Goal: Communication & Community: Participate in discussion

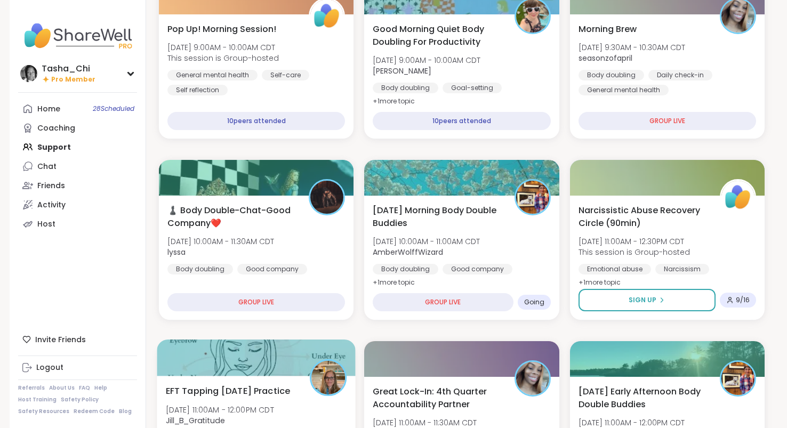
scroll to position [160, 0]
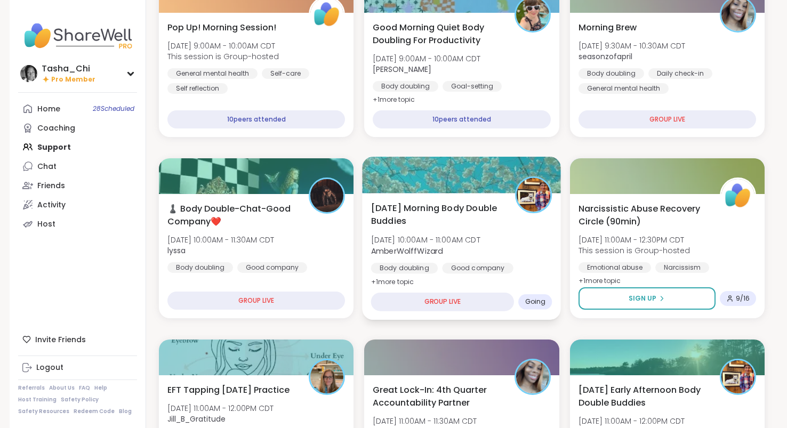
click at [482, 228] on div "[DATE] Morning Body Double Buddies [DATE] 10:00AM - 11:00AM CDT AmberWolffWizar…" at bounding box center [461, 245] width 181 height 87
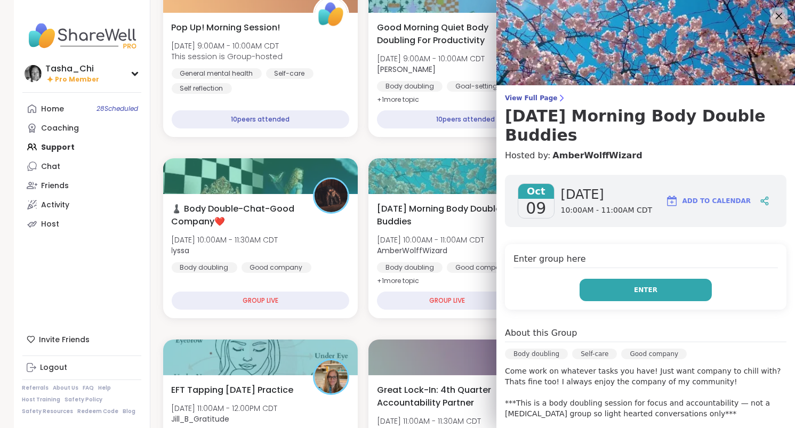
click at [610, 296] on button "Enter" at bounding box center [646, 290] width 132 height 22
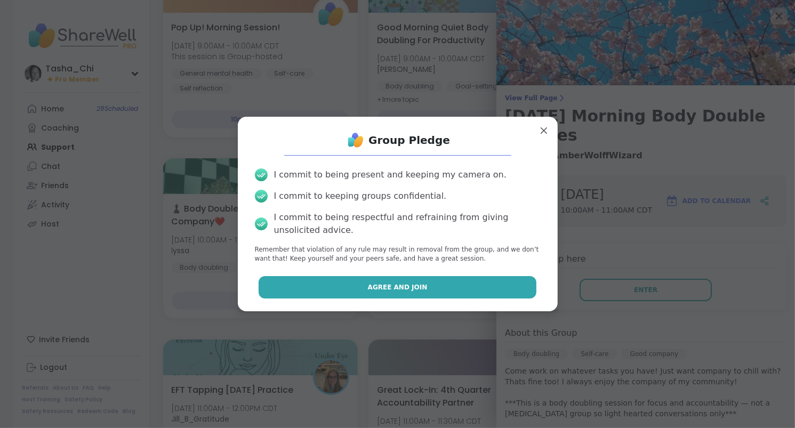
click at [371, 290] on span "Agree and Join" at bounding box center [398, 288] width 60 height 10
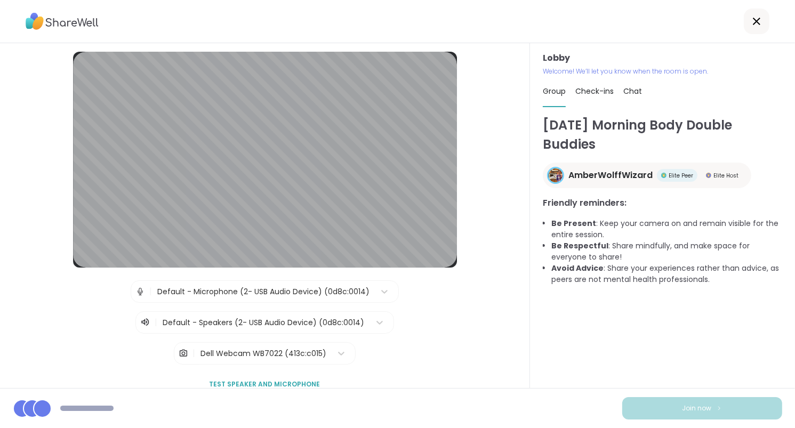
click at [432, 349] on div "| Default - Microphone (2- USB Audio Device) (0d8c:0014) | Default - Speakers (…" at bounding box center [265, 322] width 477 height 84
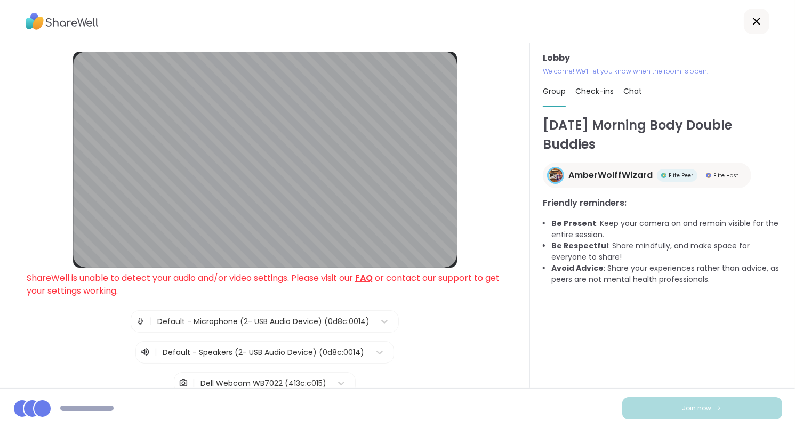
click at [633, 93] on span "Chat" at bounding box center [632, 91] width 19 height 11
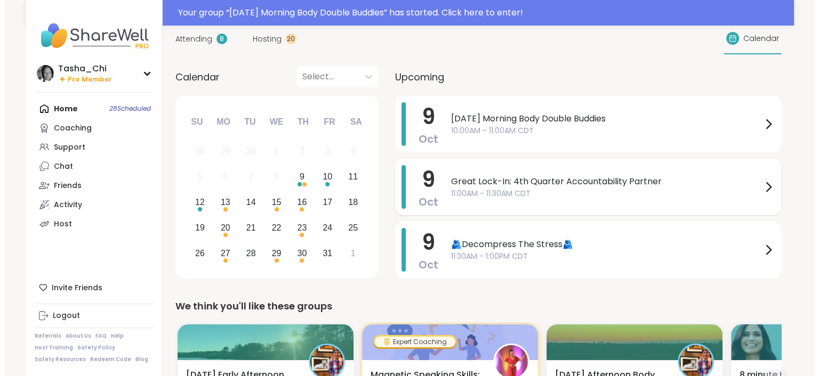
scroll to position [53, 0]
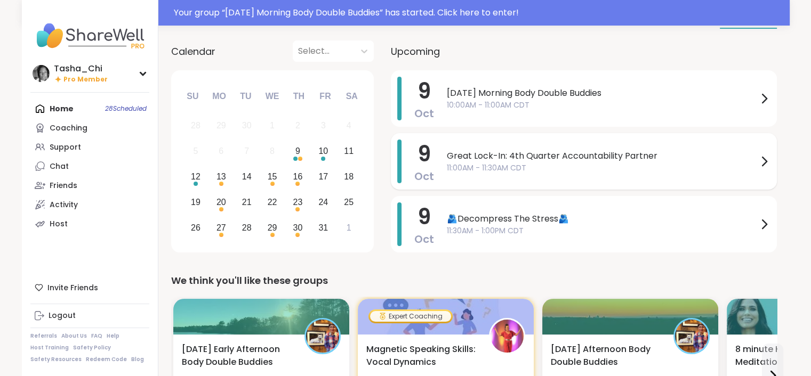
click at [593, 163] on span "11:00AM - 11:30AM CDT" at bounding box center [602, 168] width 311 height 11
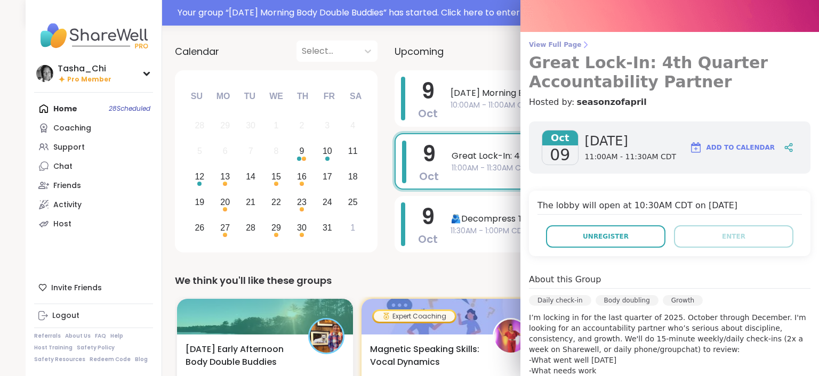
click at [560, 44] on span "View Full Page" at bounding box center [670, 45] width 282 height 9
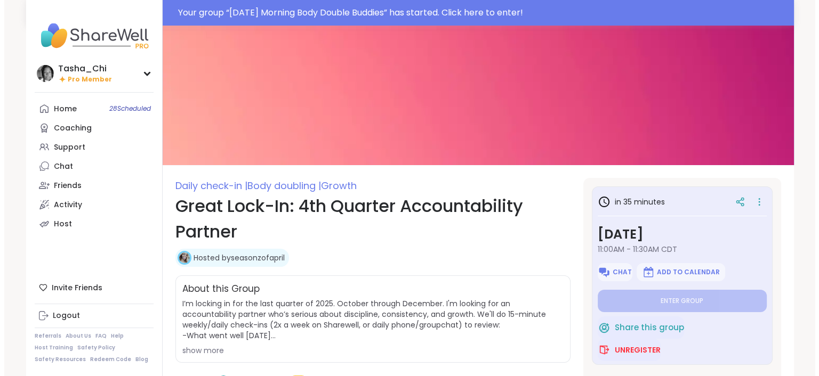
scroll to position [47, 0]
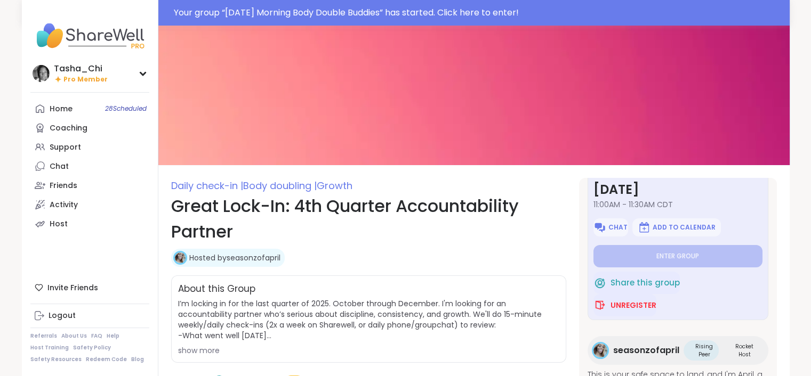
type textarea "*"
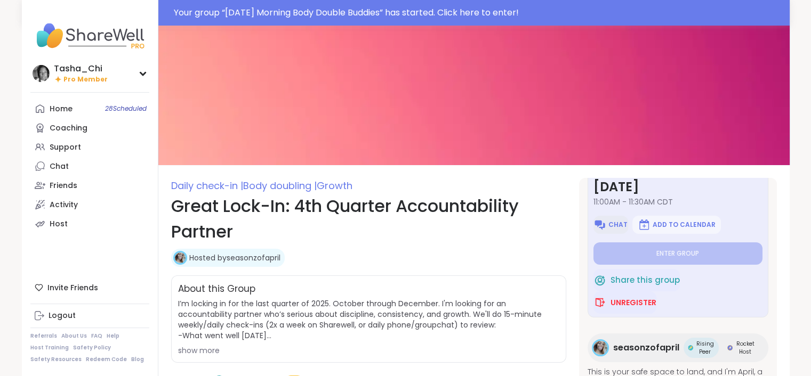
click at [597, 223] on img at bounding box center [599, 225] width 13 height 13
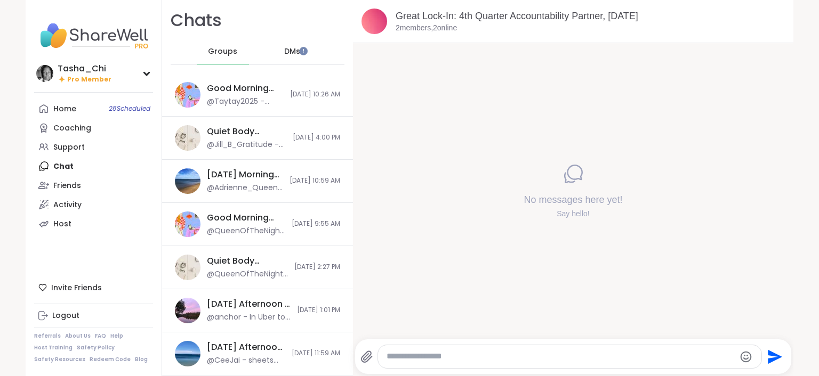
click at [473, 353] on textarea "Type your message" at bounding box center [561, 356] width 348 height 11
click at [465, 353] on textarea "Type your message" at bounding box center [561, 356] width 348 height 11
paste textarea "**********"
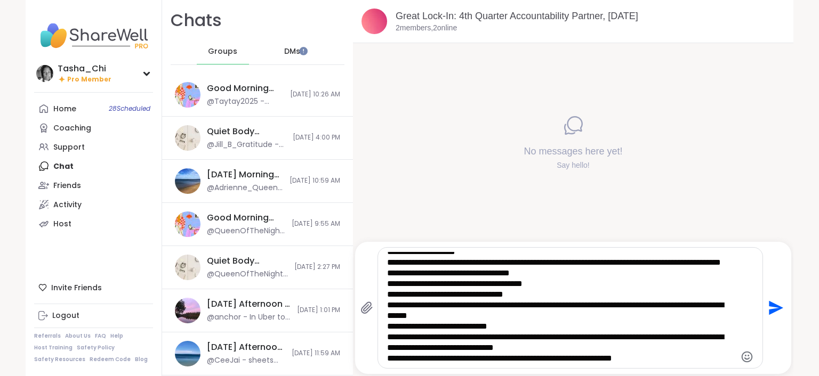
scroll to position [16, 0]
type textarea "**********"
click at [777, 310] on icon "Send" at bounding box center [774, 308] width 17 height 17
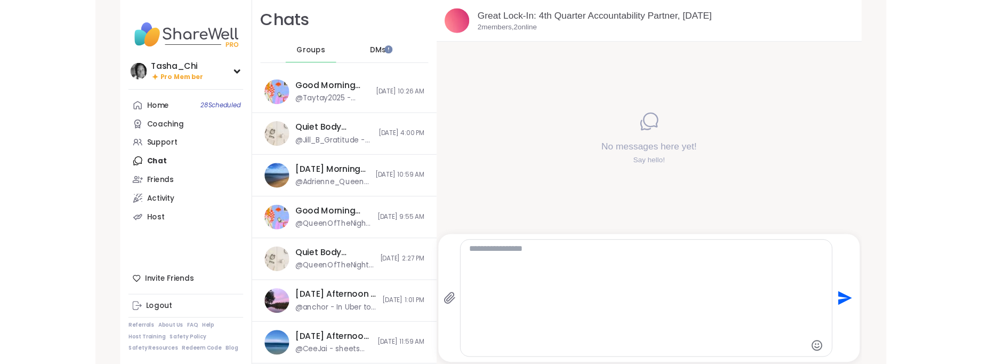
scroll to position [0, 0]
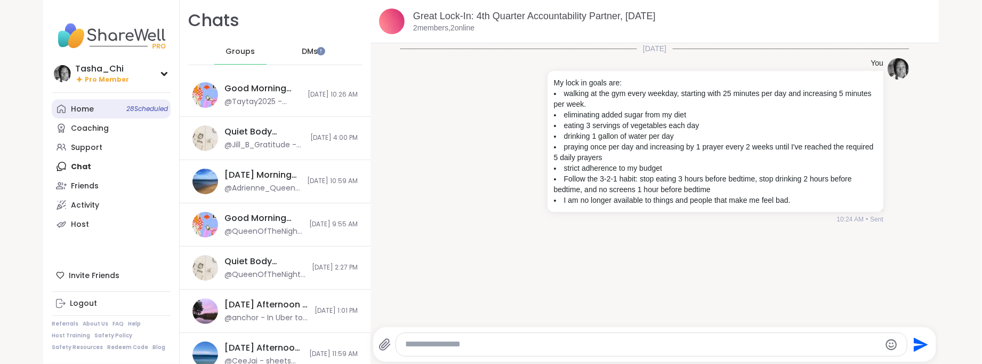
click at [101, 106] on link "Home 28 Scheduled" at bounding box center [111, 108] width 119 height 19
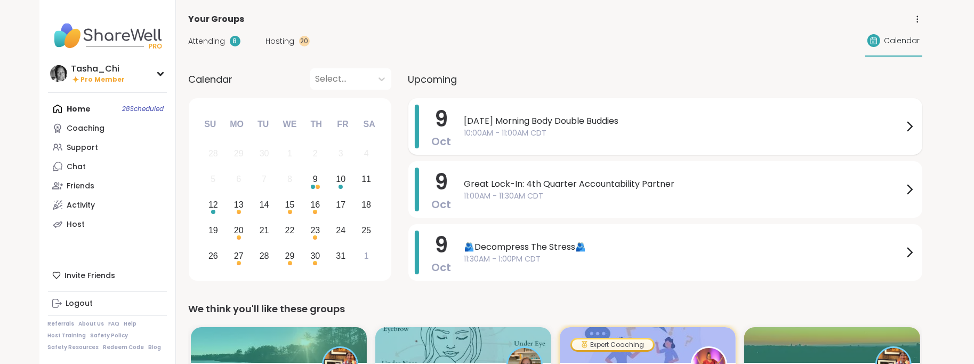
click at [544, 119] on span "Thursday Morning Body Double Buddies" at bounding box center [683, 121] width 439 height 13
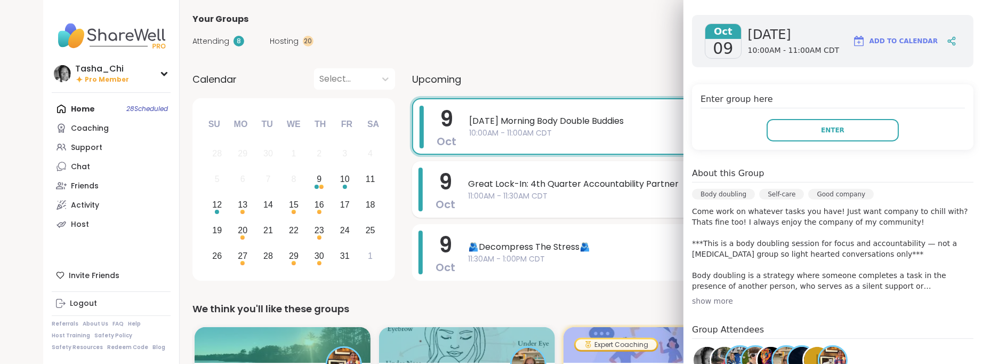
scroll to position [160, 0]
click at [557, 178] on span "Great Lock-In: 4th Quarter Accountability Partner" at bounding box center [687, 184] width 439 height 13
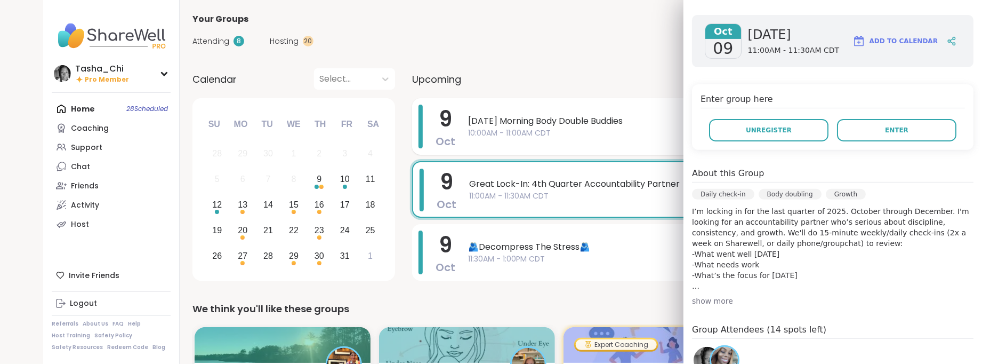
click at [542, 138] on span "10:00AM - 11:00AM CDT" at bounding box center [687, 132] width 439 height 11
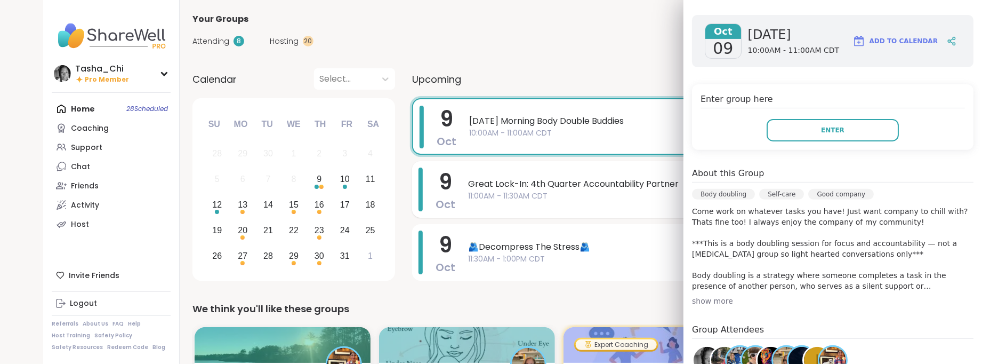
click at [586, 179] on span "Great Lock-In: 4th Quarter Accountability Partner" at bounding box center [687, 184] width 439 height 13
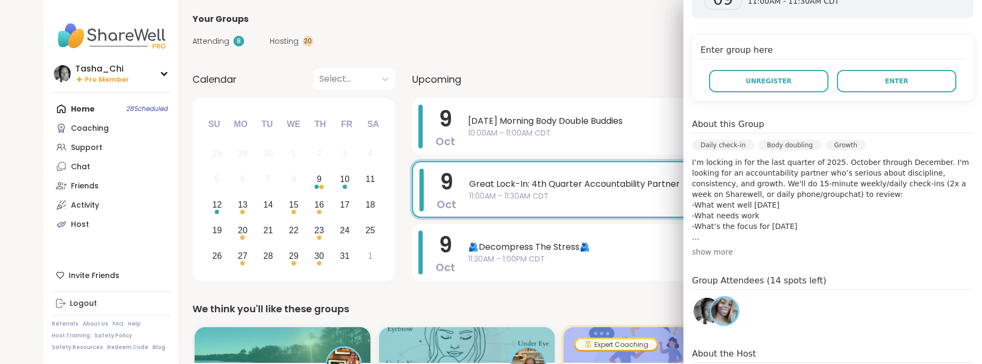
scroll to position [267, 0]
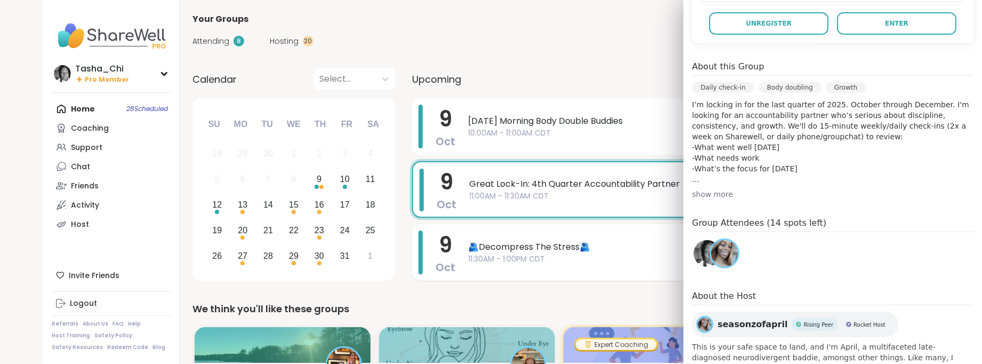
click at [520, 256] on span "11:30AM - 1:00PM CDT" at bounding box center [687, 258] width 439 height 11
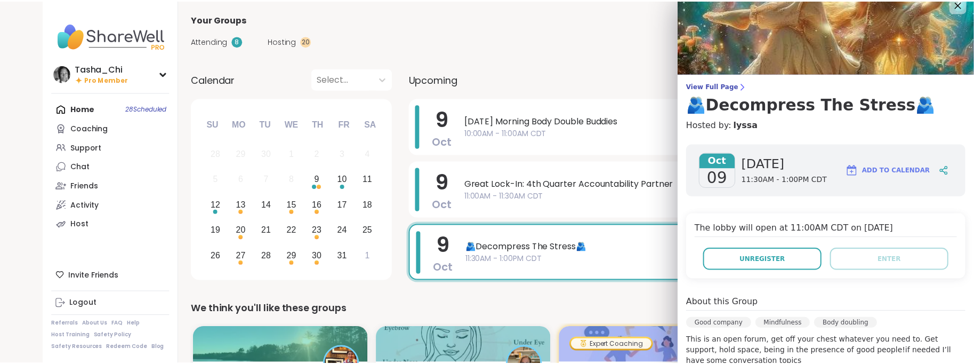
scroll to position [0, 0]
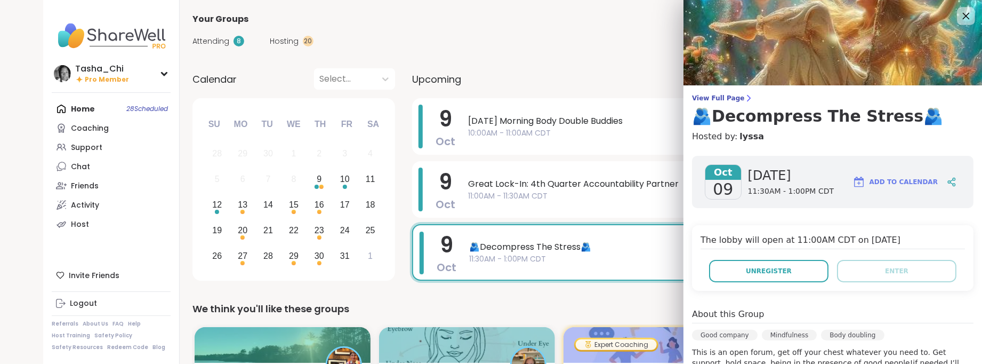
click at [810, 19] on icon at bounding box center [965, 15] width 13 height 13
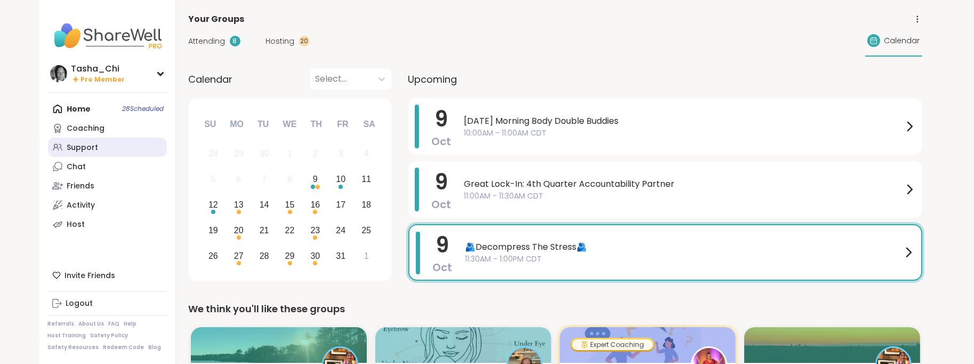
click at [122, 151] on link "Support" at bounding box center [107, 147] width 119 height 19
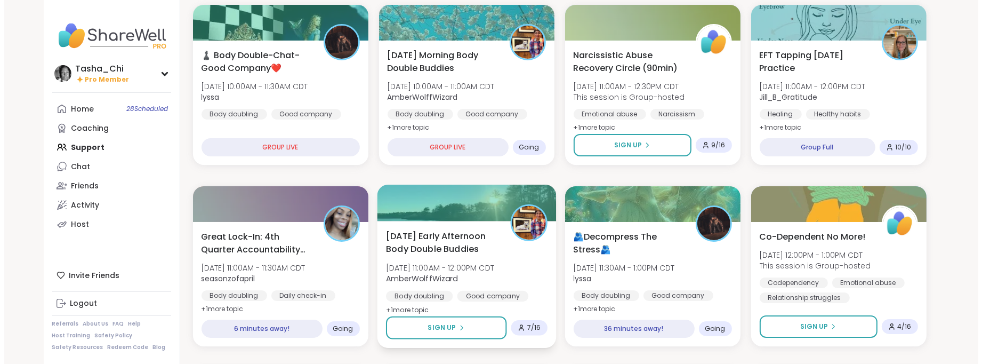
scroll to position [107, 0]
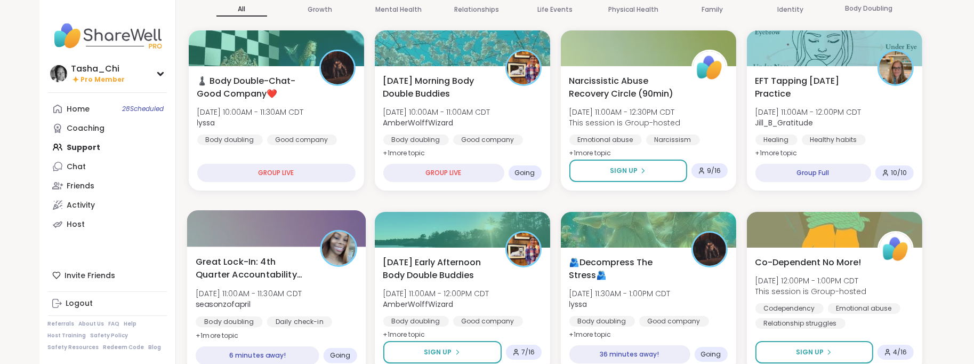
click at [309, 271] on div "Great Lock-In: 4th Quarter Accountability Partner Thu, Oct 09 | 11:00AM - 11:30…" at bounding box center [277, 298] width 162 height 87
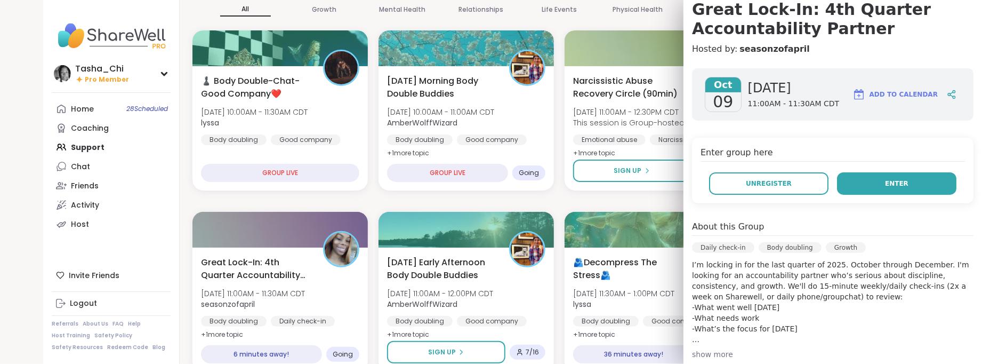
click at [810, 187] on button "Enter" at bounding box center [896, 183] width 119 height 22
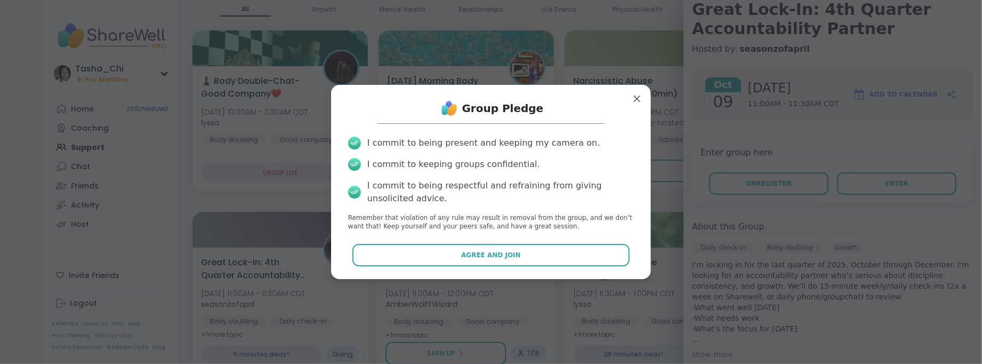
click at [427, 250] on button "Agree and Join" at bounding box center [491, 255] width 278 height 22
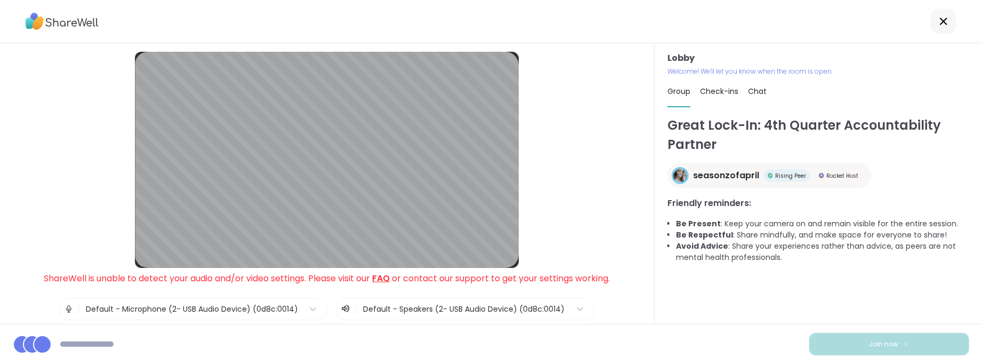
click at [581, 120] on div "Lobby ShareWell is unable to detect your audio and/or video settings. Please vi…" at bounding box center [327, 235] width 589 height 367
click at [534, 10] on div at bounding box center [491, 21] width 982 height 43
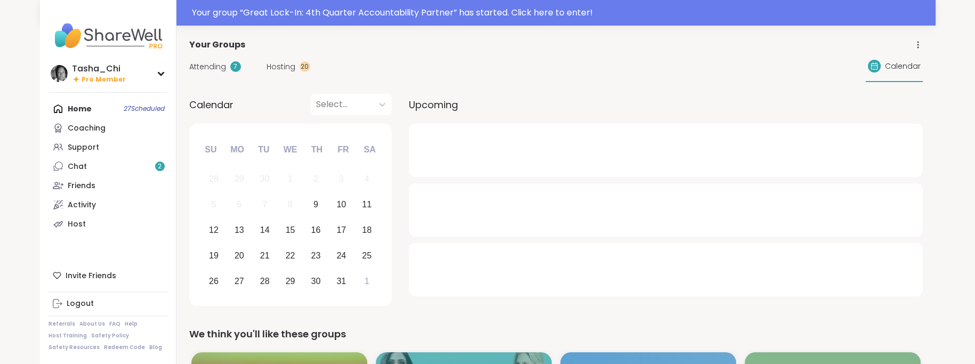
click at [330, 11] on div "Your group “ Great Lock-In: 4th Quarter Accountability Partner ” has started. C…" at bounding box center [560, 12] width 737 height 13
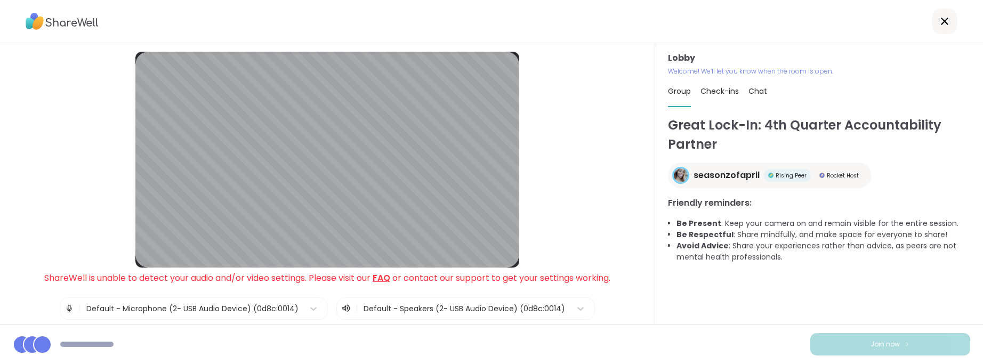
click at [267, 328] on div "Join now" at bounding box center [491, 344] width 983 height 40
click at [644, 345] on div "Join now" at bounding box center [491, 344] width 983 height 40
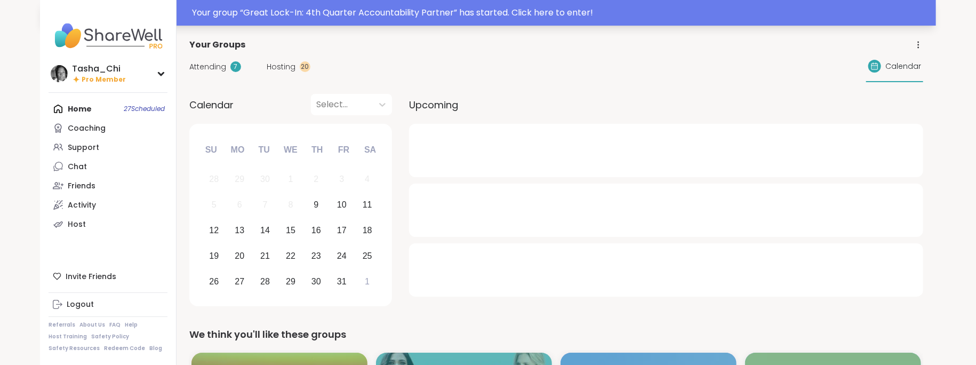
click at [333, 20] on div "Your group “ Great Lock-In: 4th Quarter Accountability Partner ” has started. C…" at bounding box center [488, 13] width 896 height 26
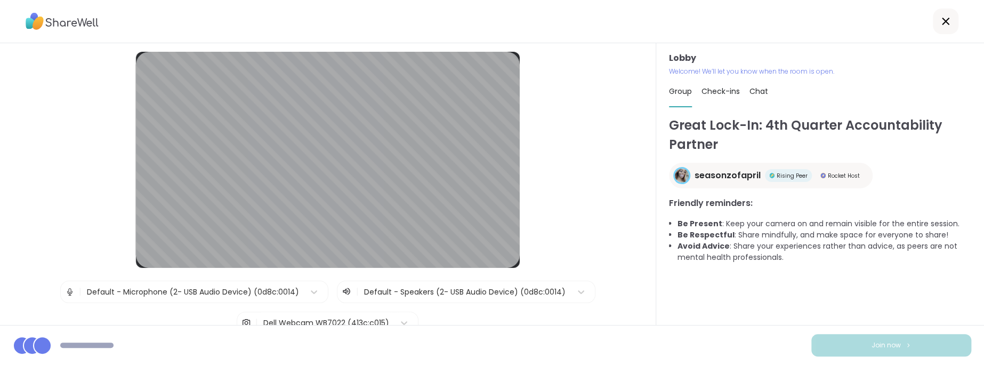
click at [574, 221] on div "Lobby | Default - Microphone (2- USB Audio Device) (0d8c:0014) | Default - Spea…" at bounding box center [328, 227] width 590 height 350
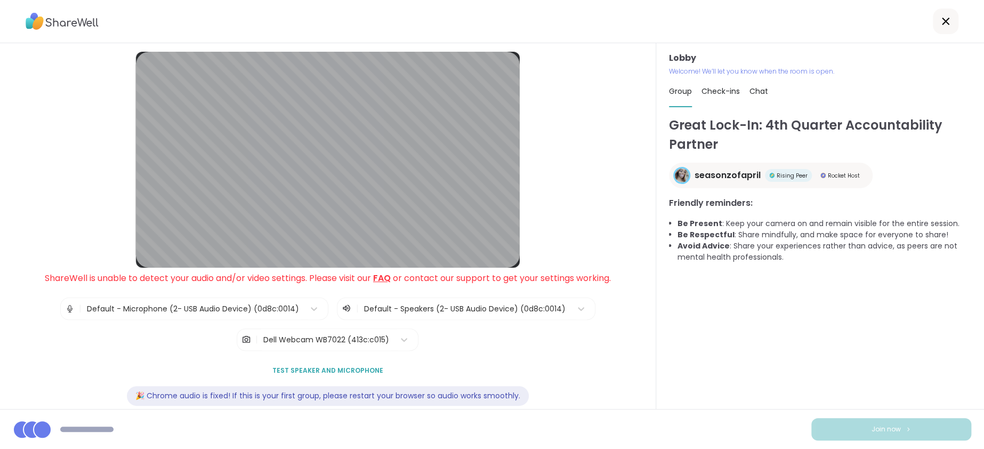
click at [382, 279] on link "FAQ" at bounding box center [382, 278] width 18 height 12
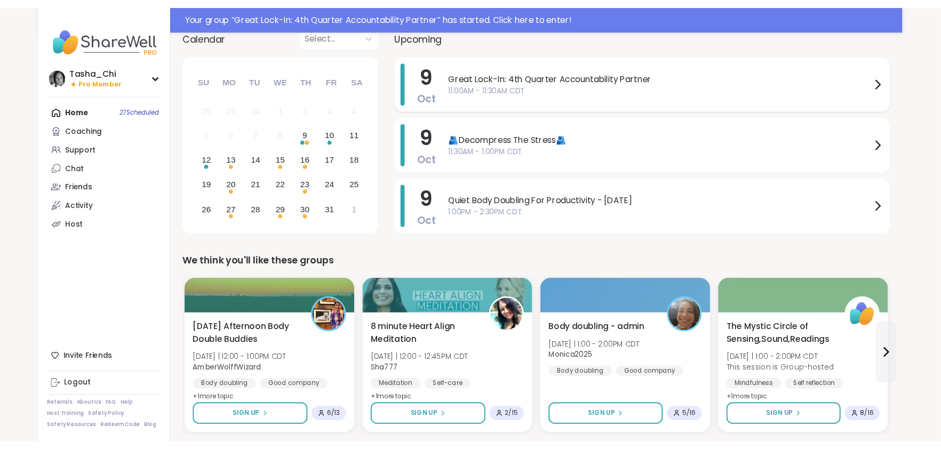
scroll to position [53, 0]
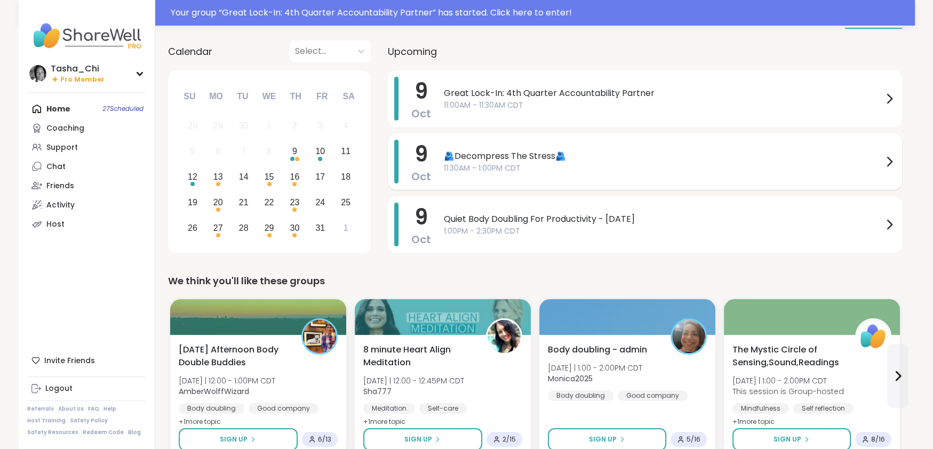
click at [470, 159] on span "🫂Decompress The Stress🫂" at bounding box center [663, 156] width 439 height 13
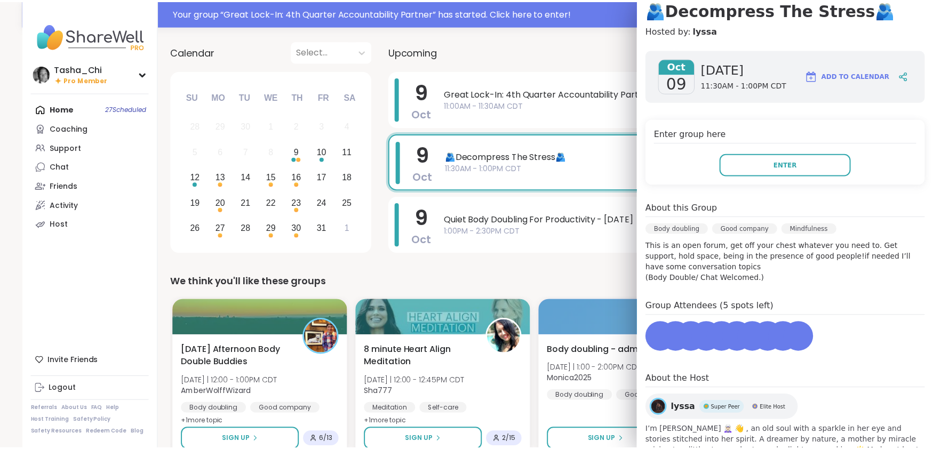
scroll to position [0, 0]
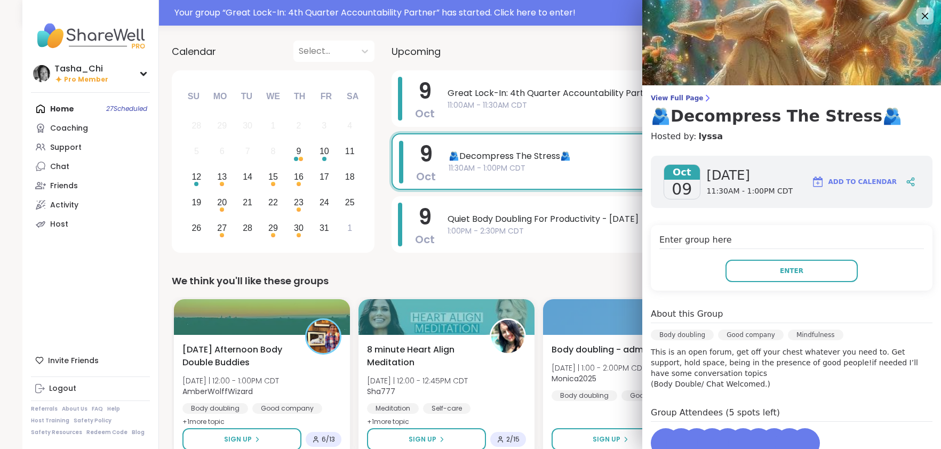
click at [921, 3] on img at bounding box center [791, 42] width 299 height 85
click at [921, 15] on icon at bounding box center [924, 16] width 7 height 7
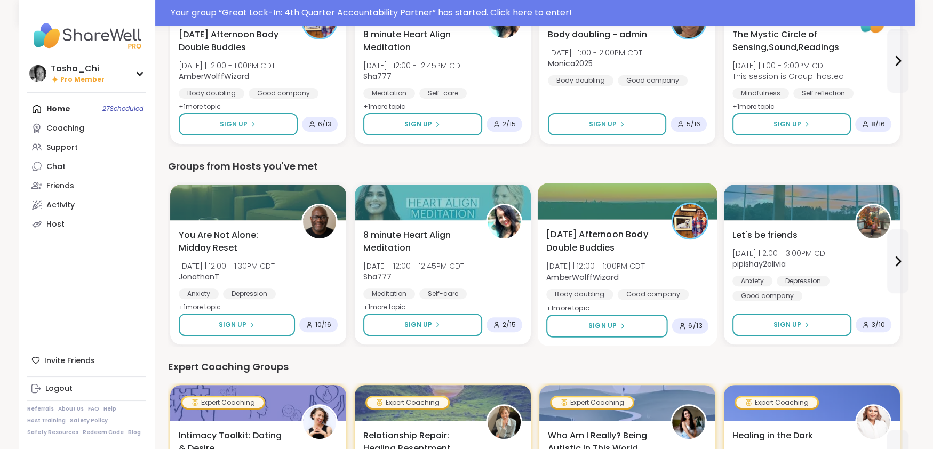
scroll to position [427, 0]
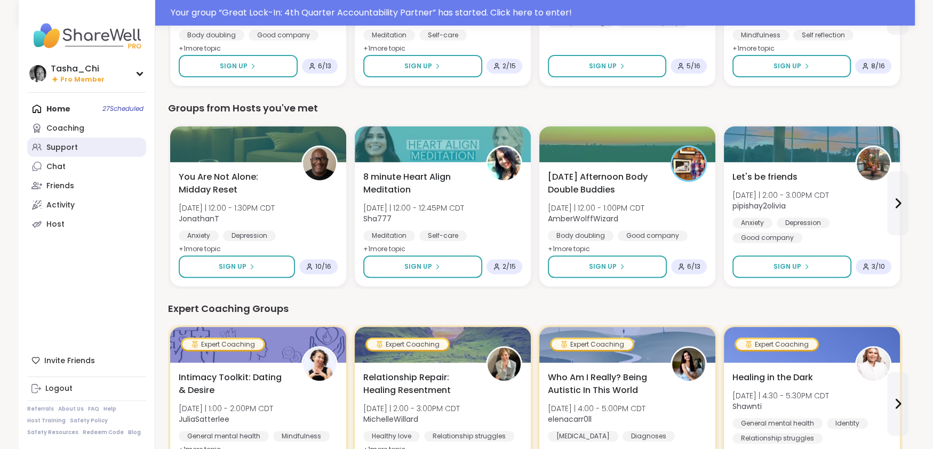
click at [42, 146] on link "Support" at bounding box center [86, 147] width 119 height 19
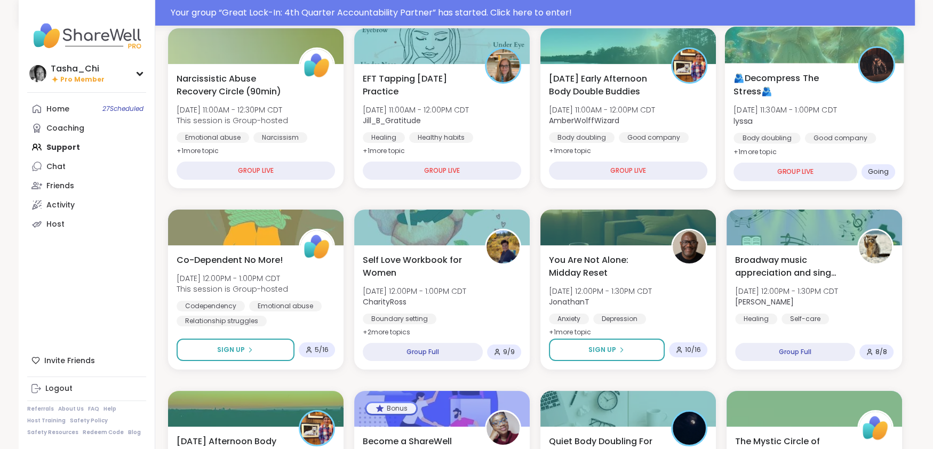
scroll to position [160, 0]
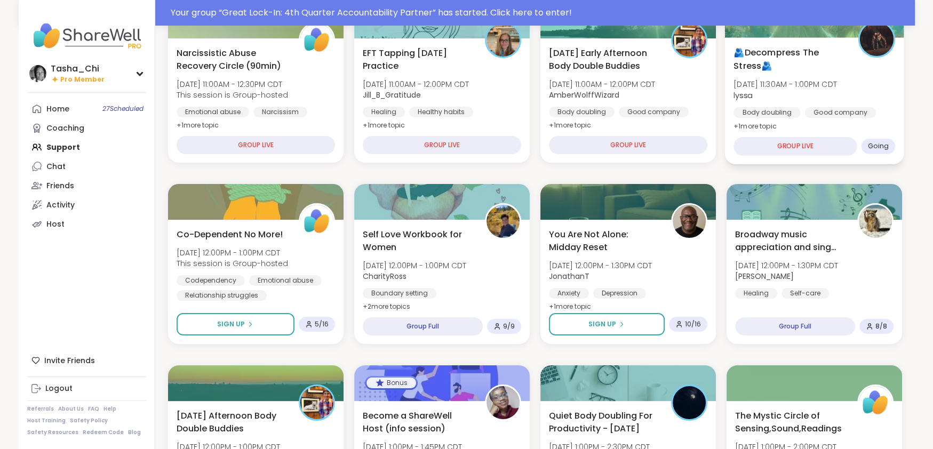
click at [882, 100] on div "🫂Decompress The Stress🫂 Thu, Oct 09 | 11:30AM - 1:00PM CDT lyssa Body doubling …" at bounding box center [814, 89] width 162 height 87
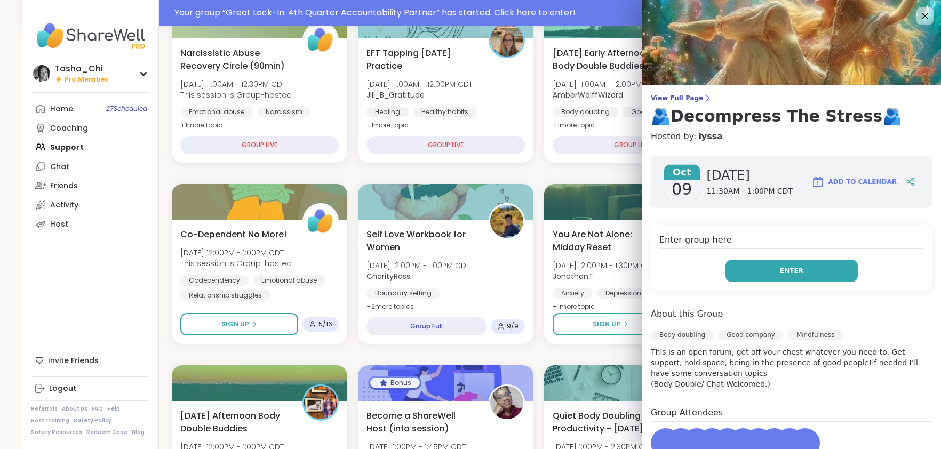
click at [781, 270] on span "Enter" at bounding box center [790, 271] width 23 height 10
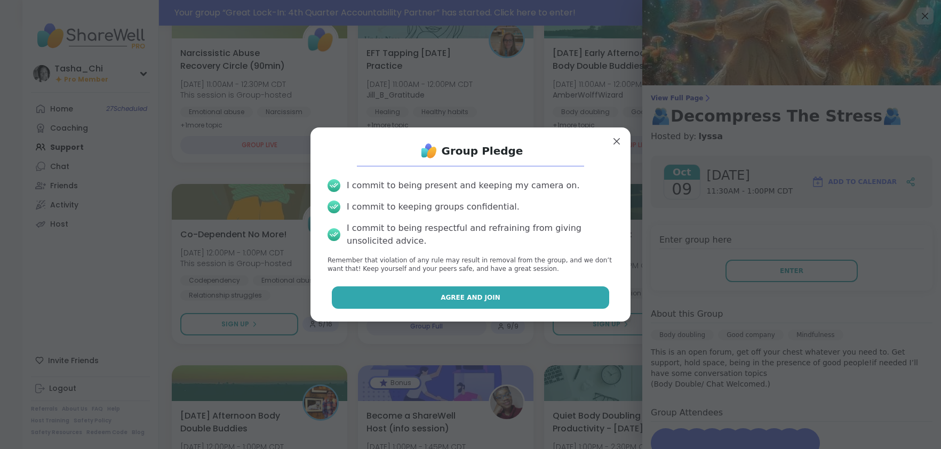
click at [475, 291] on button "Agree and Join" at bounding box center [471, 297] width 278 height 22
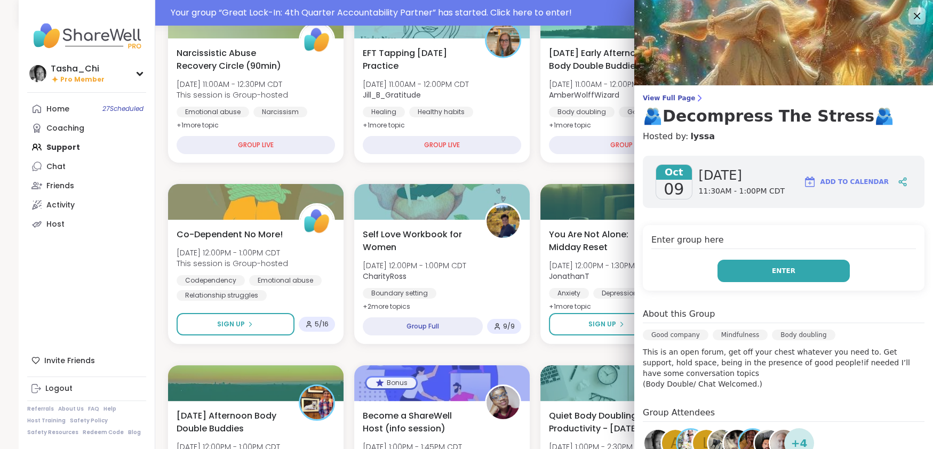
click at [757, 274] on button "Enter" at bounding box center [783, 271] width 132 height 22
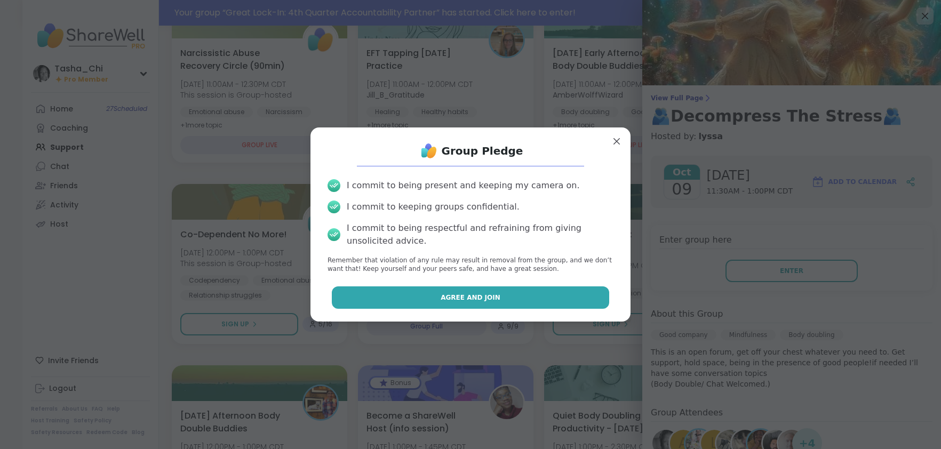
click at [399, 293] on button "Agree and Join" at bounding box center [471, 297] width 278 height 22
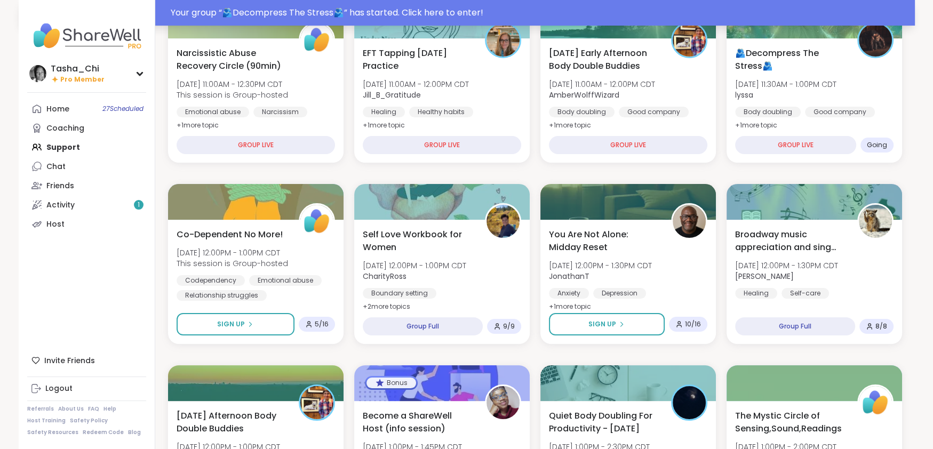
click at [593, 5] on div "Your group “ 🫂Decompress The Stress🫂 ” has started. Click here to enter!" at bounding box center [467, 13] width 896 height 26
click at [593, 5] on div at bounding box center [627, 21] width 175 height 36
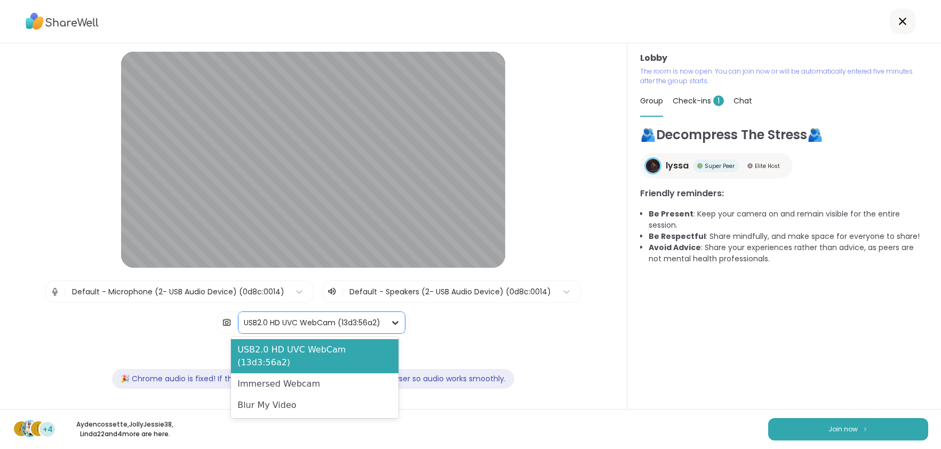
click at [392, 321] on icon at bounding box center [395, 323] width 6 height 4
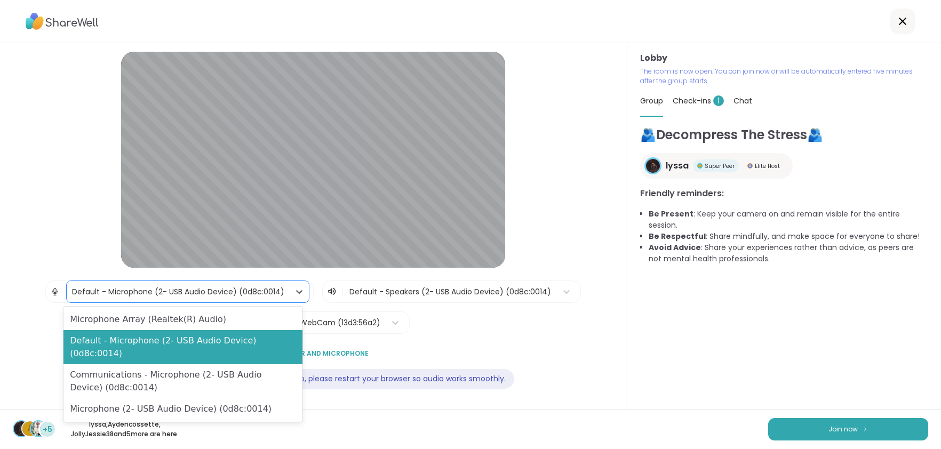
click at [229, 291] on div "Default - Microphone (2- USB Audio Device) (0d8c:0014)" at bounding box center [178, 291] width 212 height 11
drag, startPoint x: 229, startPoint y: 291, endPoint x: 302, endPoint y: 287, distance: 73.1
click at [230, 290] on div "Default - Microphone (2- USB Audio Device) (0d8c:0014)" at bounding box center [178, 291] width 212 height 11
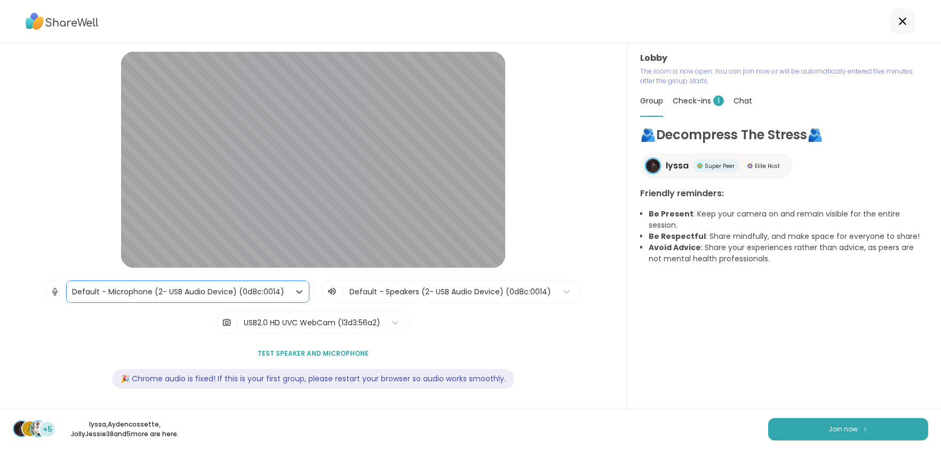
click at [365, 295] on div at bounding box center [450, 291] width 202 height 13
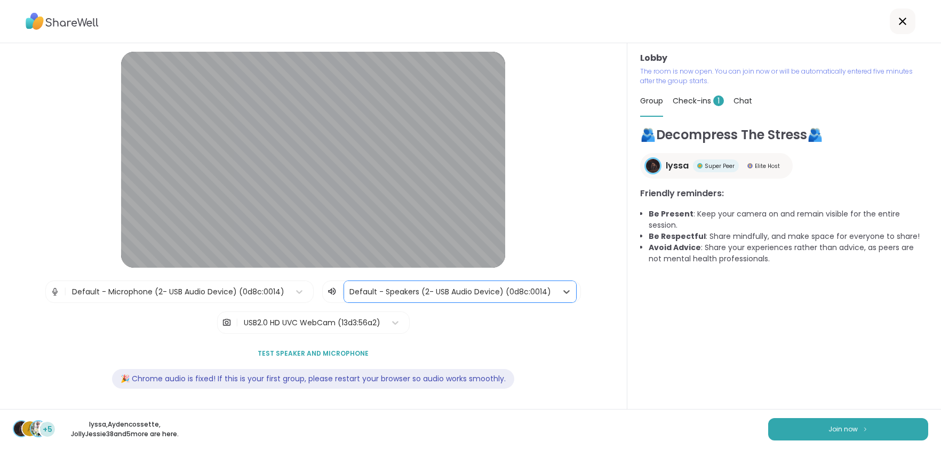
click at [365, 295] on div at bounding box center [450, 291] width 202 height 13
click at [352, 317] on div "USB2.0 HD UVC WebCam (13d3:56a2)" at bounding box center [312, 322] width 136 height 11
click at [352, 320] on div "USB2.0 HD UVC WebCam (13d3:56a2)" at bounding box center [312, 322] width 136 height 11
click at [435, 330] on div "| Default - Microphone (2- USB Audio Device) (0d8c:0014) | Default - Speakers (…" at bounding box center [312, 306] width 535 height 53
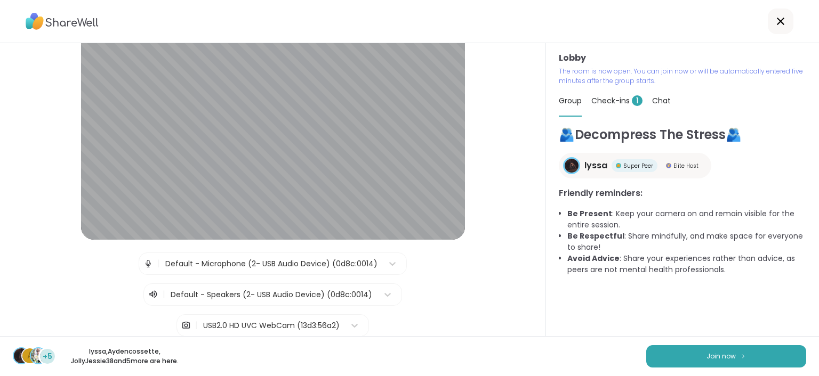
scroll to position [53, 0]
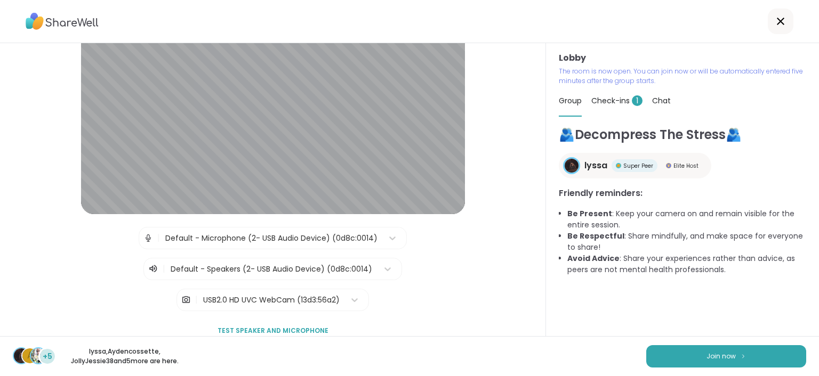
click at [474, 276] on div "| Default - Microphone (2- USB Audio Device) (0d8c:0014) | Default - Speakers (…" at bounding box center [272, 253] width 491 height 53
click at [706, 355] on span "Join now" at bounding box center [720, 357] width 29 height 10
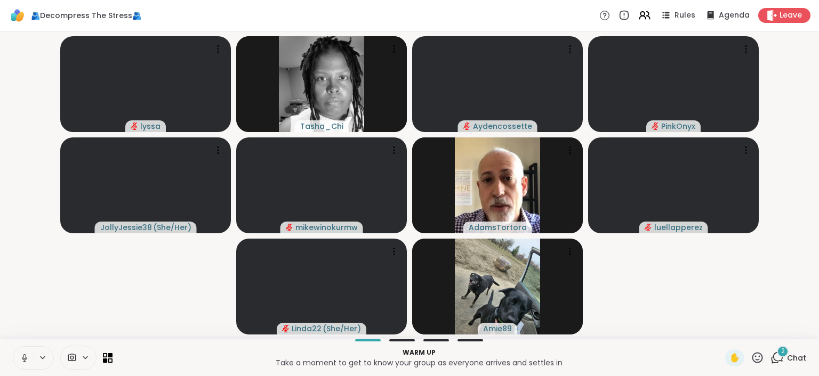
click at [23, 357] on icon at bounding box center [24, 357] width 3 height 5
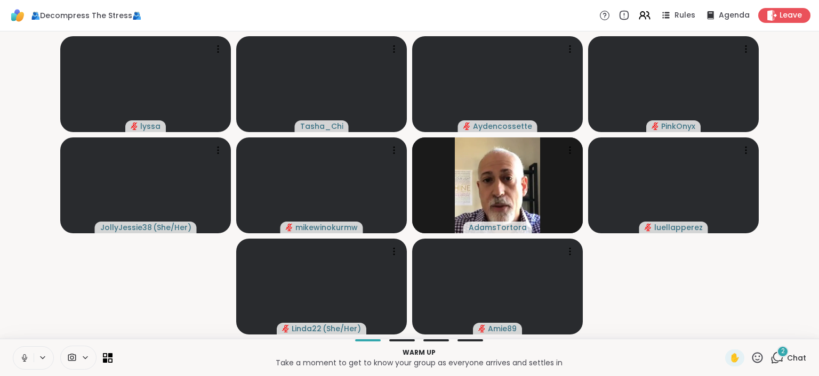
click at [24, 353] on icon at bounding box center [25, 358] width 10 height 10
click at [42, 355] on icon at bounding box center [42, 357] width 9 height 9
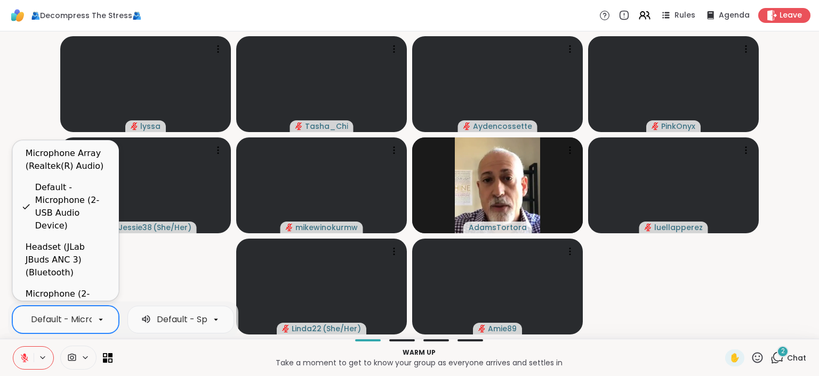
scroll to position [0, 108]
click at [75, 315] on div "Default - Microphone (2- USB Audio Device)" at bounding box center [15, 320] width 184 height 13
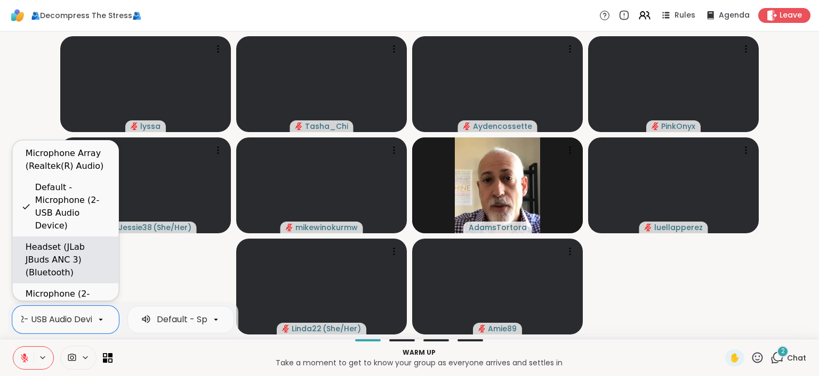
click at [76, 251] on div "Headset (JLab JBuds ANC 3) (Bluetooth)" at bounding box center [68, 260] width 84 height 38
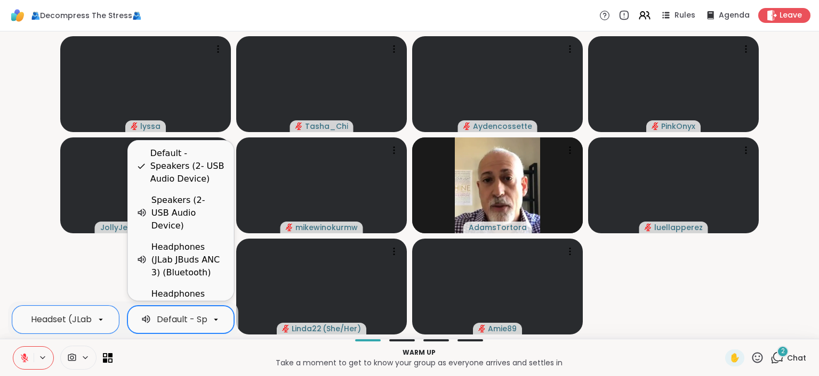
scroll to position [0, 107]
click at [214, 326] on div at bounding box center [216, 320] width 18 height 18
click at [186, 252] on div "Headphones (JLab JBuds ANC 3) (Bluetooth)" at bounding box center [188, 260] width 74 height 38
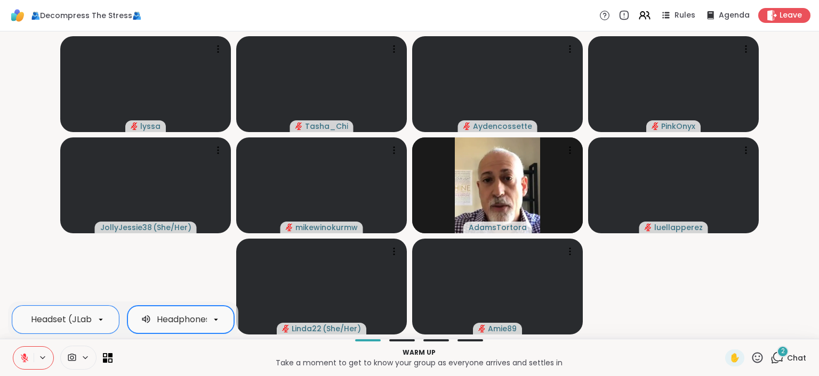
click at [89, 356] on icon at bounding box center [85, 357] width 9 height 9
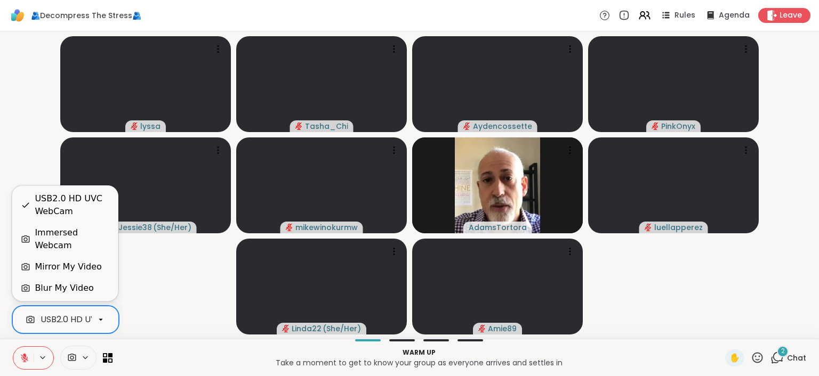
click at [93, 321] on div at bounding box center [101, 320] width 18 height 18
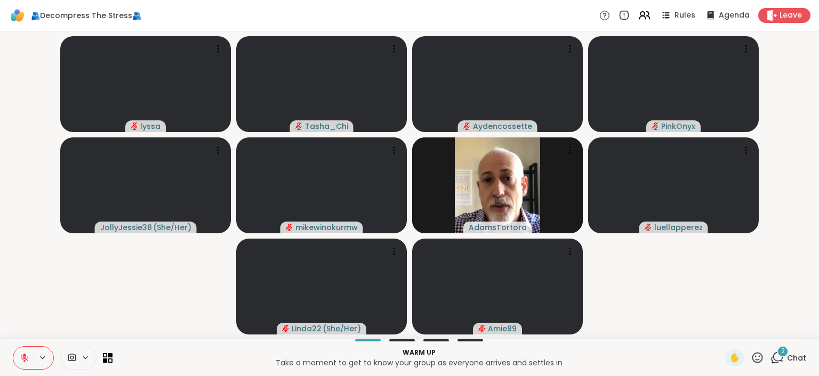
click at [159, 349] on p "Warm up" at bounding box center [419, 353] width 600 height 10
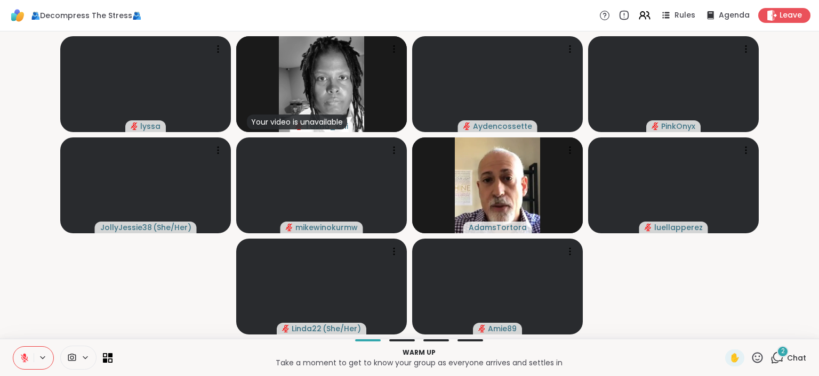
click at [85, 355] on icon at bounding box center [85, 357] width 9 height 9
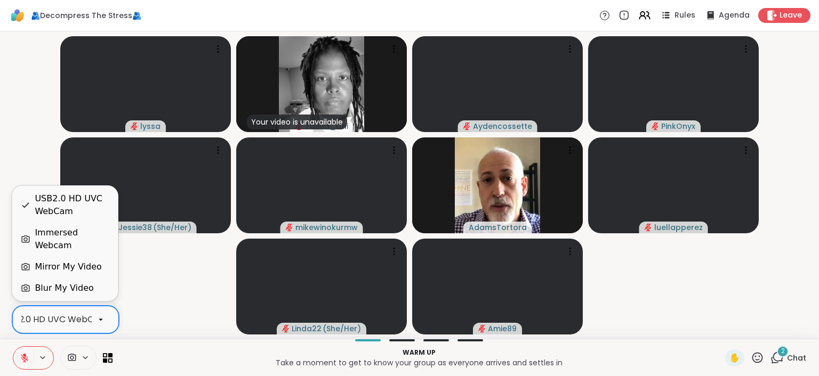
click at [100, 321] on icon at bounding box center [101, 320] width 10 height 10
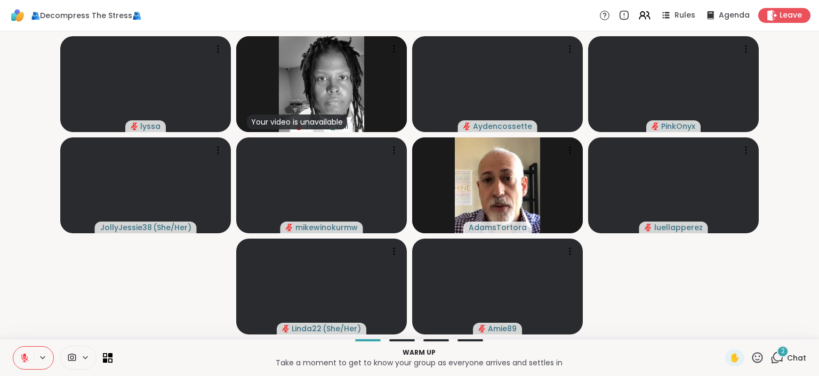
click at [150, 286] on video-player-container "lyssa Your video is unavailable Tasha_Chi Aydencossette PinkOnyx JollyJessie38 …" at bounding box center [409, 185] width 806 height 299
click at [85, 358] on icon at bounding box center [85, 357] width 9 height 9
click at [87, 323] on div "USB2.0 HD UVC WebCam" at bounding box center [55, 320] width 105 height 13
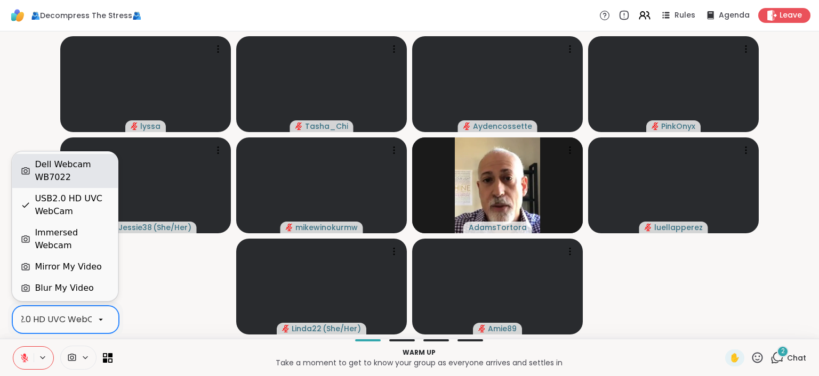
click at [65, 182] on div "Dell Webcam WB7022" at bounding box center [72, 171] width 75 height 26
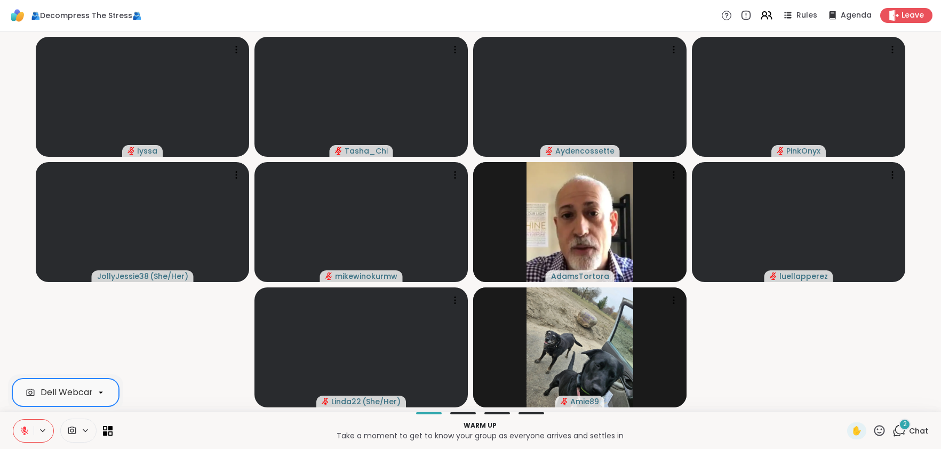
click at [738, 359] on video-player-container "lyssa Tasha_Chi Aydencossette PinkOnyx JollyJessie38 ( She/Her ) mikewinokurmw …" at bounding box center [470, 222] width 928 height 372
drag, startPoint x: 357, startPoint y: 6, endPoint x: 833, endPoint y: 357, distance: 591.8
click at [821, 347] on video-player-container "lyssa Tasha_Chi Aydencossette PinkOnyx JollyJessie38 ( She/Her ) mikewinokurmw …" at bounding box center [470, 222] width 928 height 372
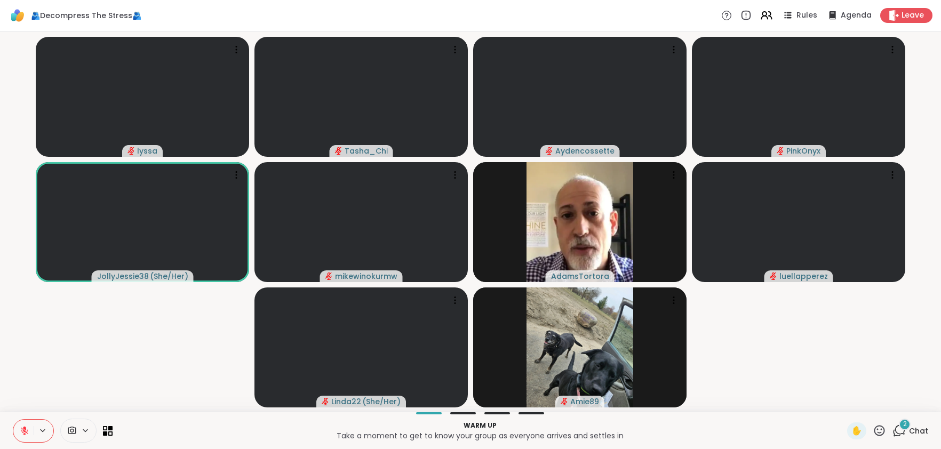
click at [898, 425] on div "2" at bounding box center [904, 425] width 12 height 12
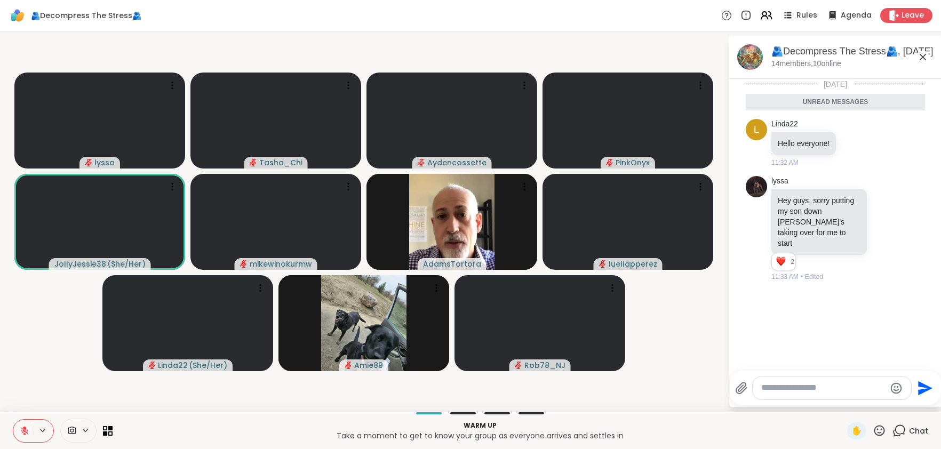
scroll to position [2, 0]
click at [883, 223] on icon at bounding box center [885, 226] width 10 height 11
click at [859, 205] on div "Select Reaction: Thumbs up" at bounding box center [862, 210] width 10 height 10
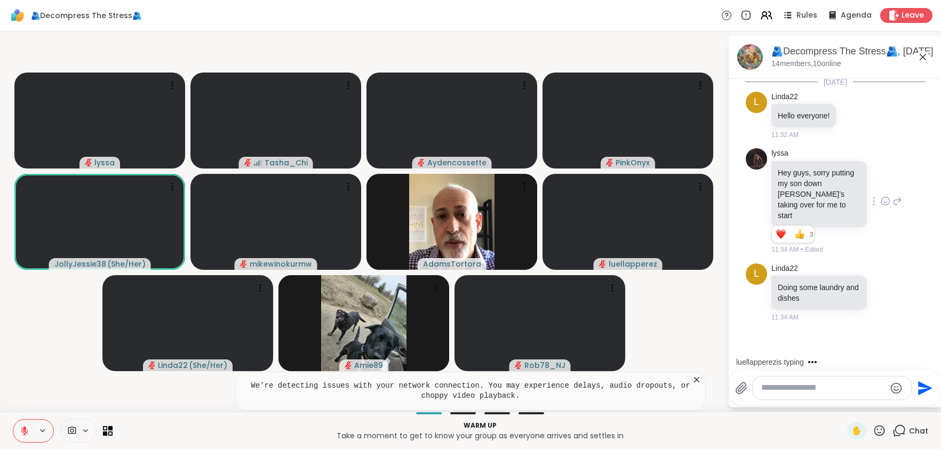
click at [39, 352] on video-player-container "lyssa Tasha_Chi Aydencossette PinkOnyx JollyJessie38 ( She/Her ) mikewinokurmw …" at bounding box center [363, 222] width 714 height 372
click at [698, 350] on video-player-container "lyssa Tasha_Chi Aydencossette PinkOnyx JollyJessie38 ( She/Her ) mikewinokurmw …" at bounding box center [363, 222] width 714 height 372
click at [693, 378] on icon at bounding box center [696, 379] width 11 height 11
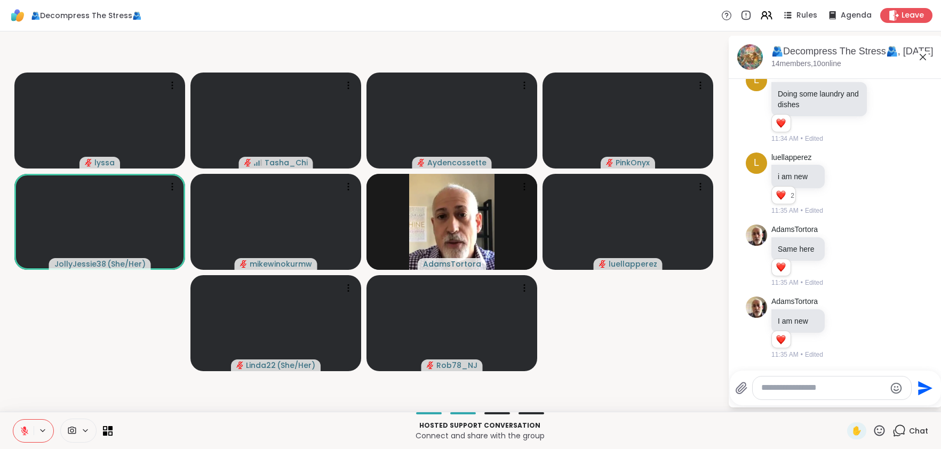
scroll to position [183, 0]
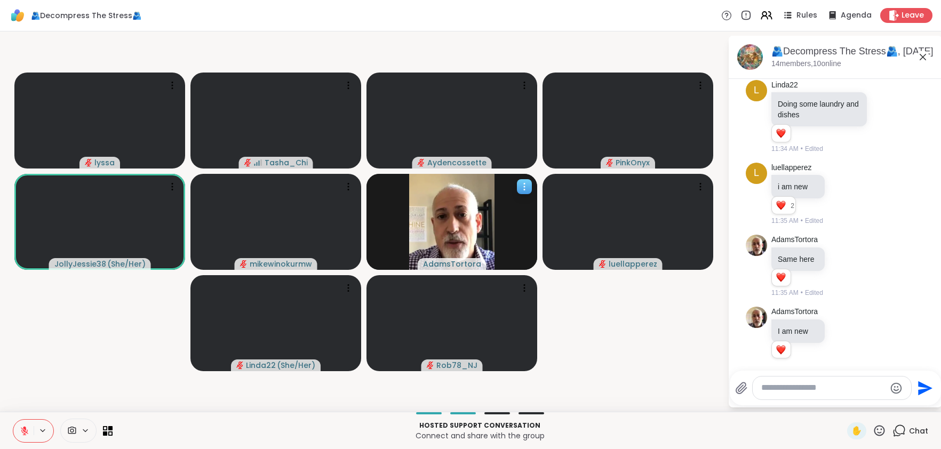
click at [518, 187] on div at bounding box center [524, 186] width 15 height 15
click at [515, 194] on div "View Profile" at bounding box center [478, 195] width 80 height 17
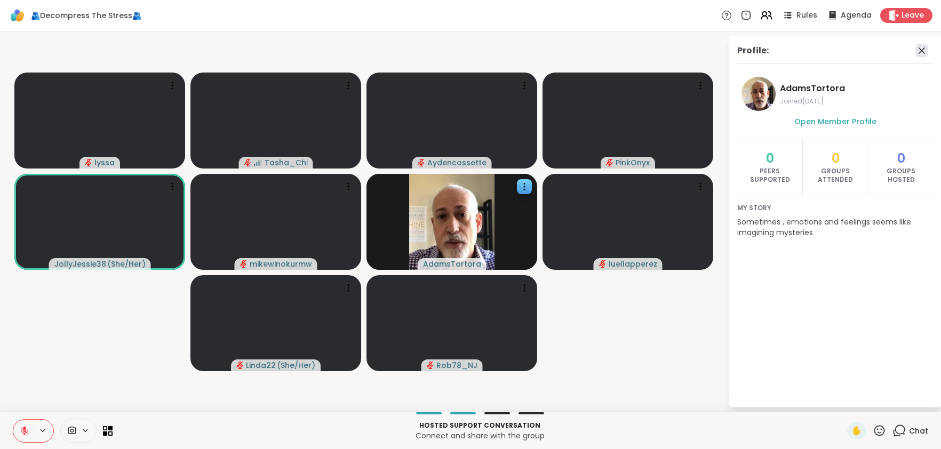
click at [920, 49] on icon at bounding box center [921, 50] width 13 height 13
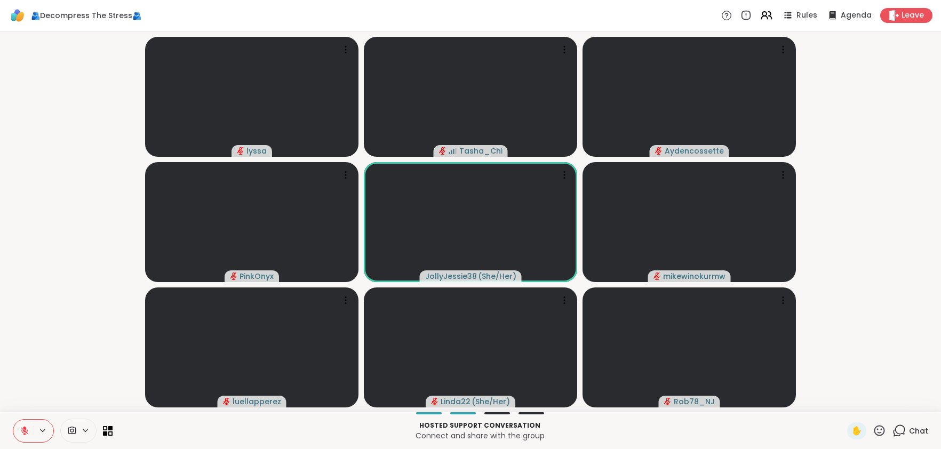
click at [893, 437] on div "Chat" at bounding box center [910, 430] width 36 height 17
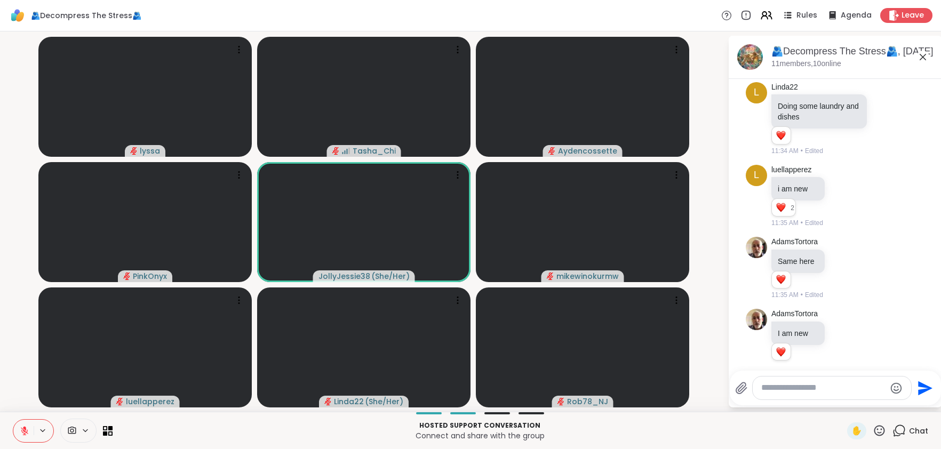
click at [810, 428] on p "Hosted support conversation" at bounding box center [479, 426] width 721 height 10
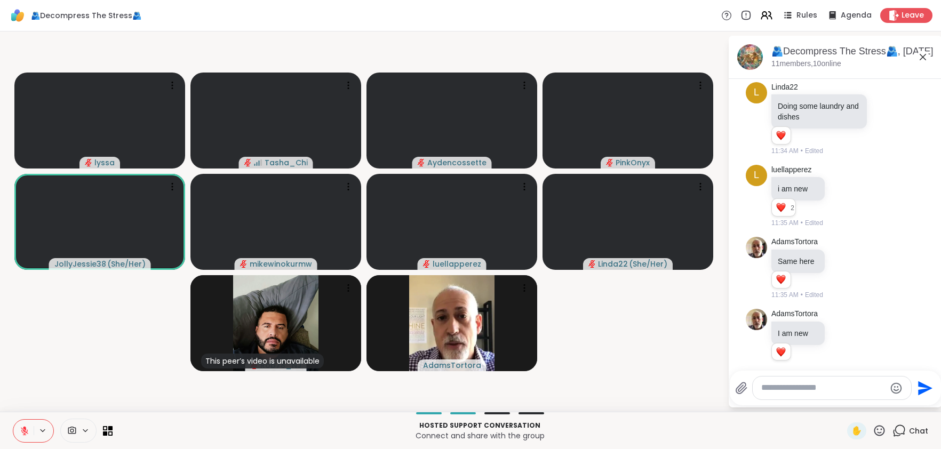
click at [598, 349] on video-player-container "lyssa Tasha_Chi Aydencossette PinkOnyx JollyJessie38 ( She/Her ) mikewinokurmw …" at bounding box center [363, 222] width 714 height 372
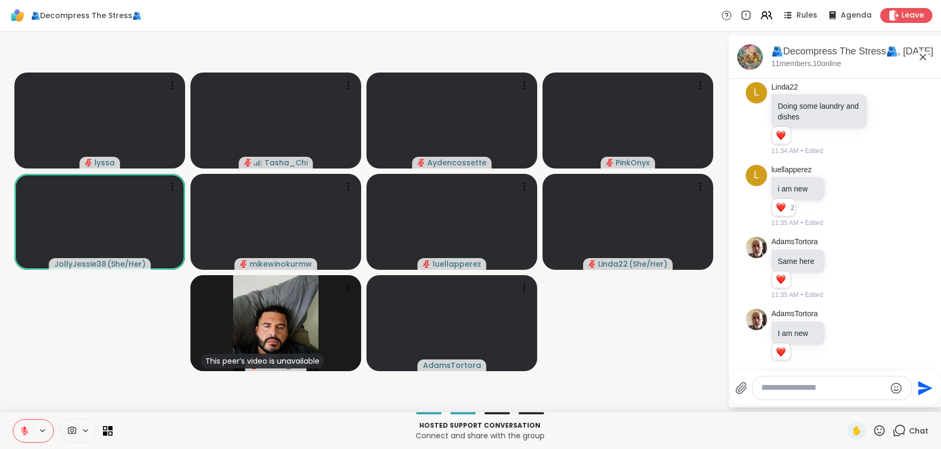
click at [350, 427] on p "Hosted support conversation" at bounding box center [479, 426] width 721 height 10
click at [689, 422] on p "Hosted support conversation" at bounding box center [479, 426] width 721 height 10
click at [633, 401] on video-player-container "lyssa Tasha_Chi Aydencossette PinkOnyx JollyJessie38 ( She/Her ) mikewinokurmw …" at bounding box center [363, 222] width 714 height 372
click at [714, 433] on p "Connect and share with the group" at bounding box center [479, 435] width 721 height 11
click at [851, 428] on span "✋" at bounding box center [856, 430] width 11 height 13
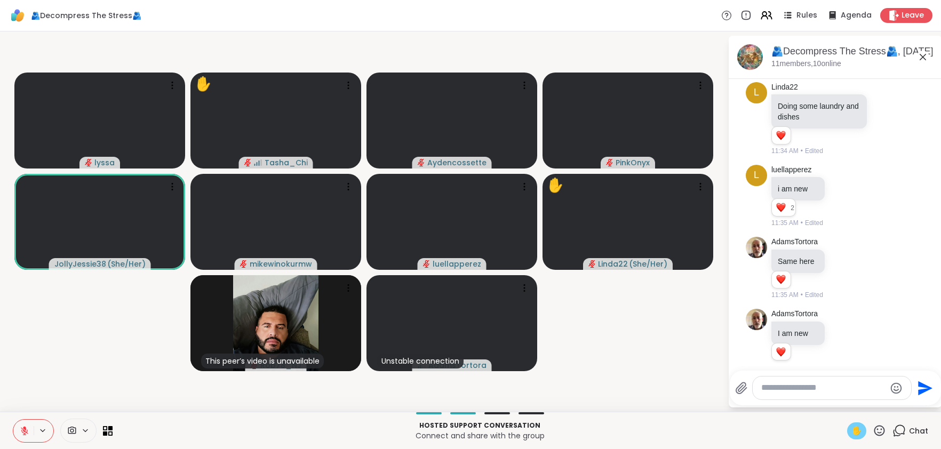
click at [662, 377] on video-player-container "lyssa ✋ Tasha_Chi Aydencossette PinkOnyx JollyJessie38 ( She/Her ) mikewinokurm…" at bounding box center [363, 222] width 714 height 372
click at [120, 374] on video-player-container "lyssa ✋ Tasha_Chi Aydencossette PinkOnyx JollyJessie38 ( She/Her ) mikewinokurm…" at bounding box center [363, 222] width 714 height 372
click at [46, 432] on icon at bounding box center [42, 430] width 9 height 9
click at [51, 399] on div "Headset (JLab JBuds ANC 3) (Bluetooth)" at bounding box center [65, 393] width 107 height 28
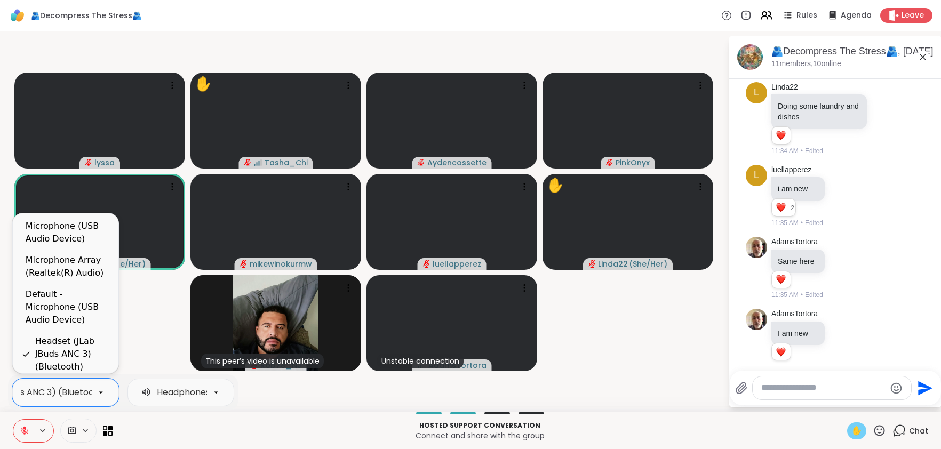
click at [151, 320] on video-player-container "lyssa ✋ Tasha_Chi Aydencossette PinkOnyx JollyJessie38 ( She/Her ) mikewinokurm…" at bounding box center [363, 222] width 714 height 372
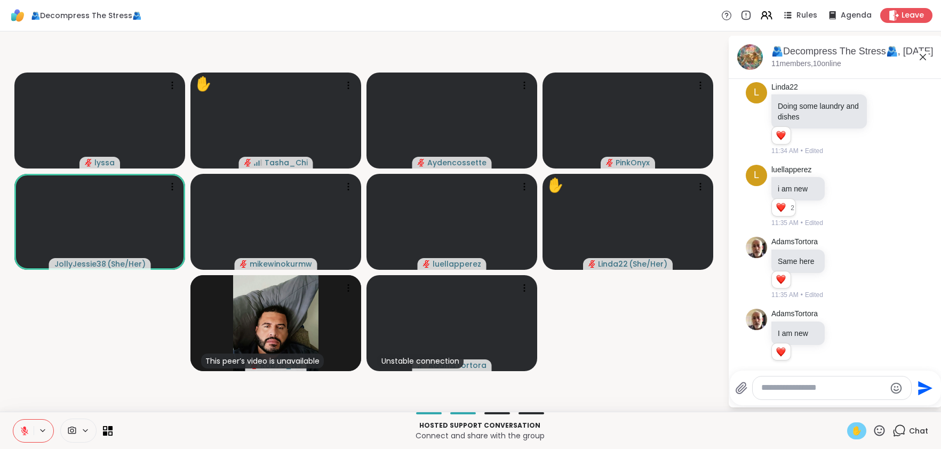
click at [21, 433] on icon at bounding box center [25, 431] width 10 height 10
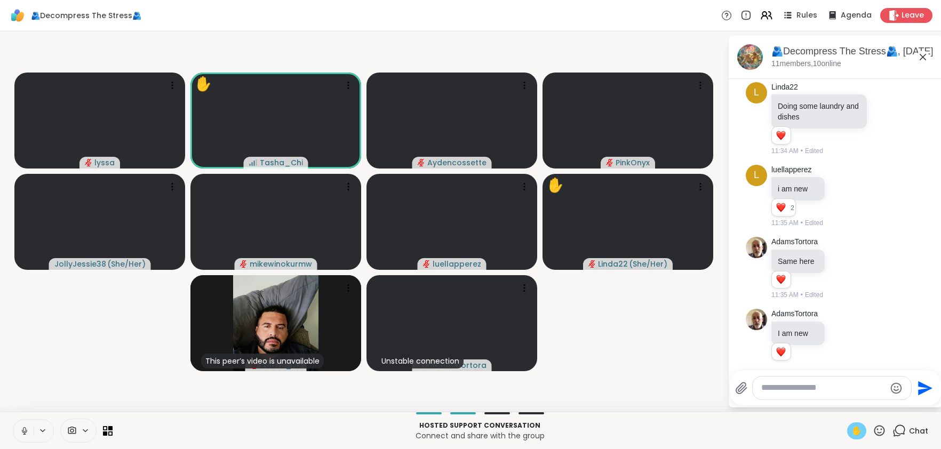
click at [691, 432] on p "Connect and share with the group" at bounding box center [479, 435] width 721 height 11
click at [786, 385] on textarea "Type your message" at bounding box center [823, 387] width 124 height 11
drag, startPoint x: 845, startPoint y: 435, endPoint x: 771, endPoint y: 419, distance: 75.3
click at [851, 435] on span "✋" at bounding box center [856, 430] width 11 height 13
click at [42, 379] on video-player-container "lyssa Tasha_Chi Aydencossette PinkOnyx JollyJessie38 ( She/Her ) mikewinokurmw …" at bounding box center [363, 222] width 714 height 372
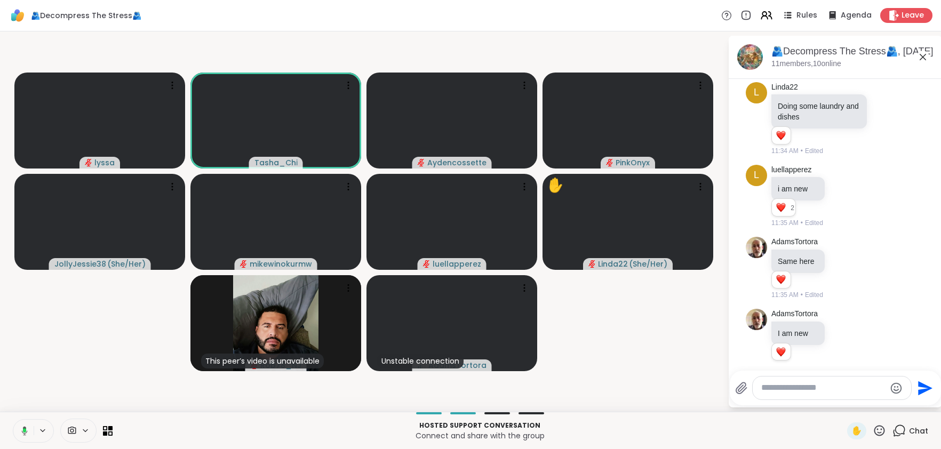
click at [21, 367] on video-player-container "lyssa Tasha_Chi Aydencossette PinkOnyx JollyJessie38 ( She/Her ) mikewinokurmw …" at bounding box center [363, 222] width 714 height 372
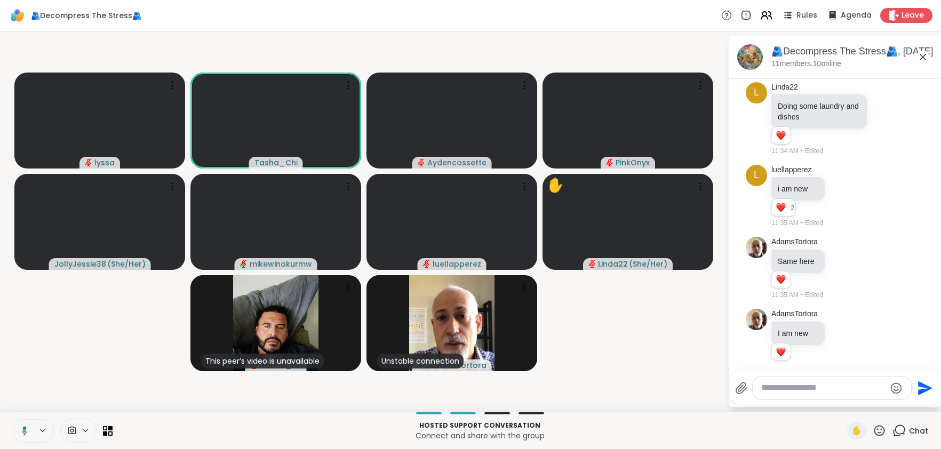
click at [22, 427] on icon at bounding box center [23, 431] width 10 height 10
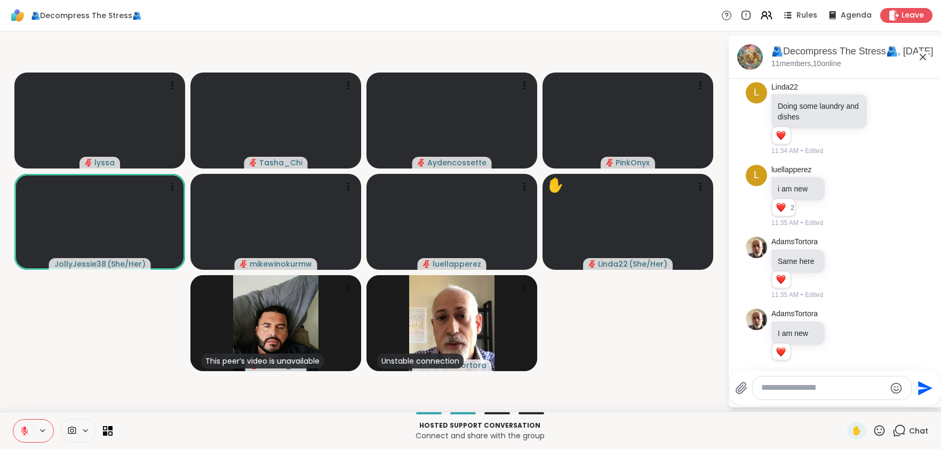
click at [855, 384] on textarea "Type your message" at bounding box center [823, 387] width 124 height 11
paste textarea "**********"
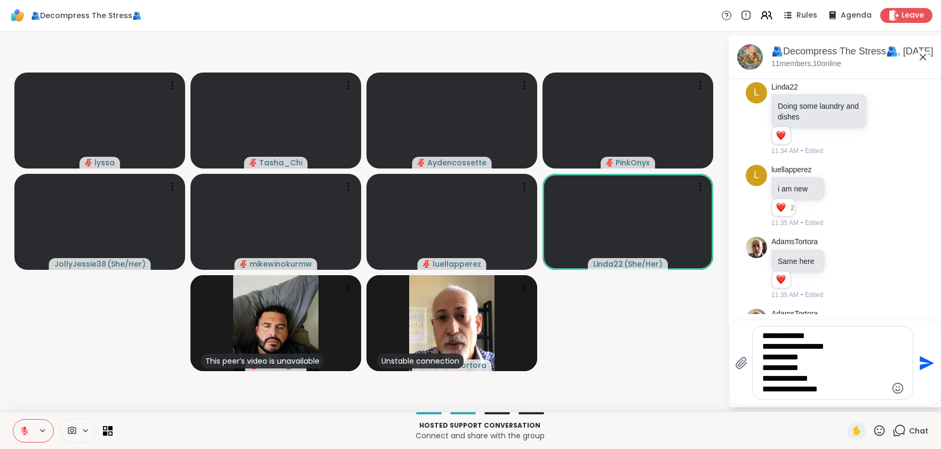
type textarea "**********"
click at [923, 362] on icon "Send" at bounding box center [926, 363] width 14 height 14
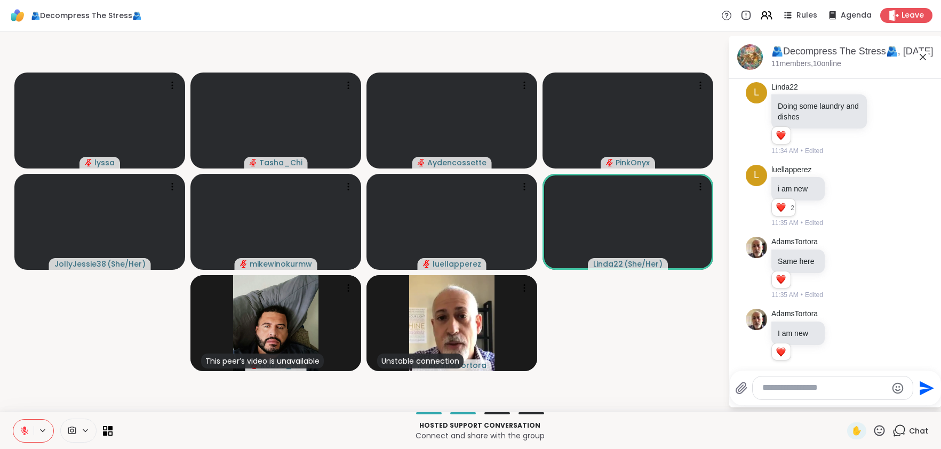
scroll to position [293, 0]
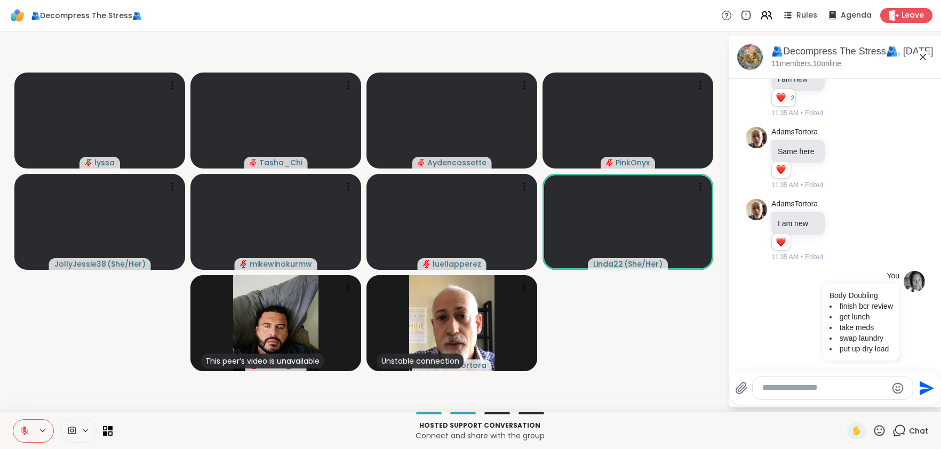
click at [682, 413] on div at bounding box center [479, 413] width 721 height 2
click at [604, 353] on video-player-container "lyssa Tasha_Chi Aydencossette PinkOnyx JollyJessie38 ( She/Her ) mikewinokurmw …" at bounding box center [363, 222] width 714 height 372
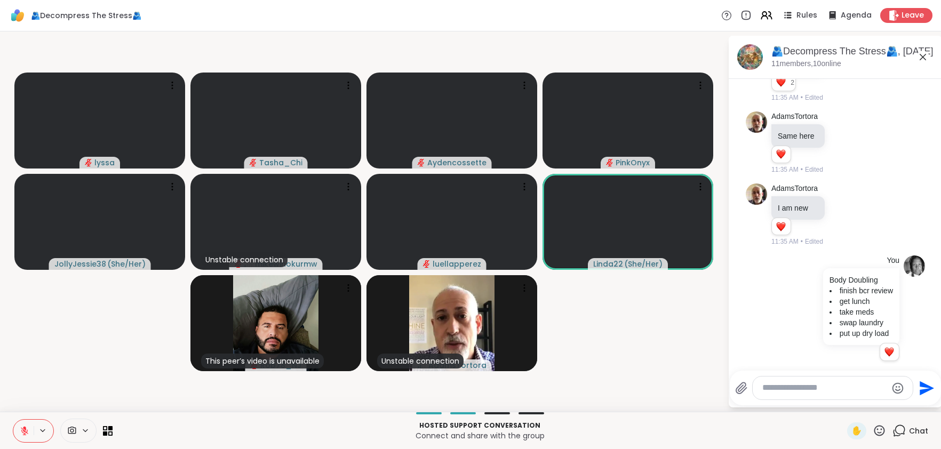
click at [587, 412] on div at bounding box center [479, 413] width 721 height 2
click at [579, 335] on video-player-container "lyssa Tasha_Chi Aydencossette PinkOnyx JollyJessie38 ( She/Her ) Unstable conne…" at bounding box center [363, 222] width 714 height 372
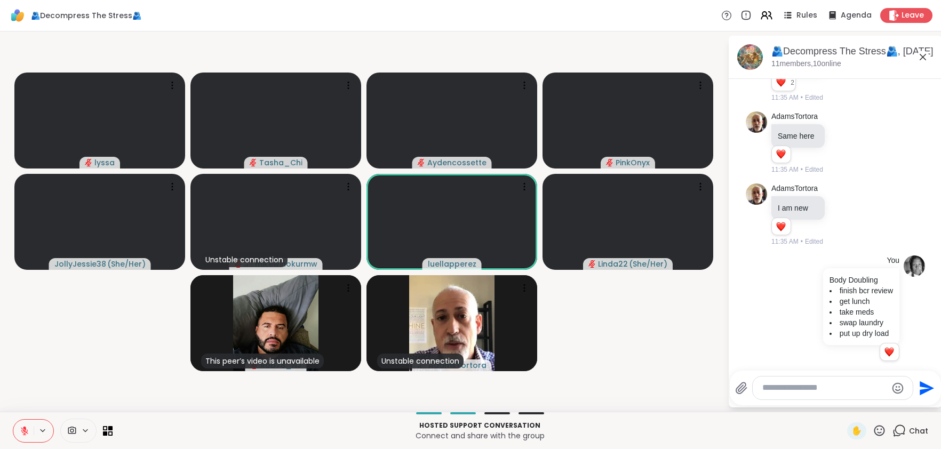
click at [802, 388] on textarea "Type your message" at bounding box center [824, 387] width 124 height 11
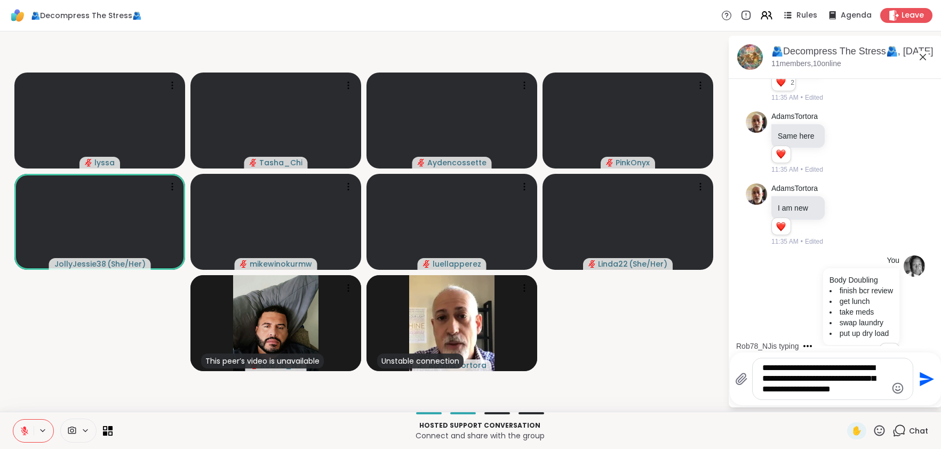
type textarea "**********"
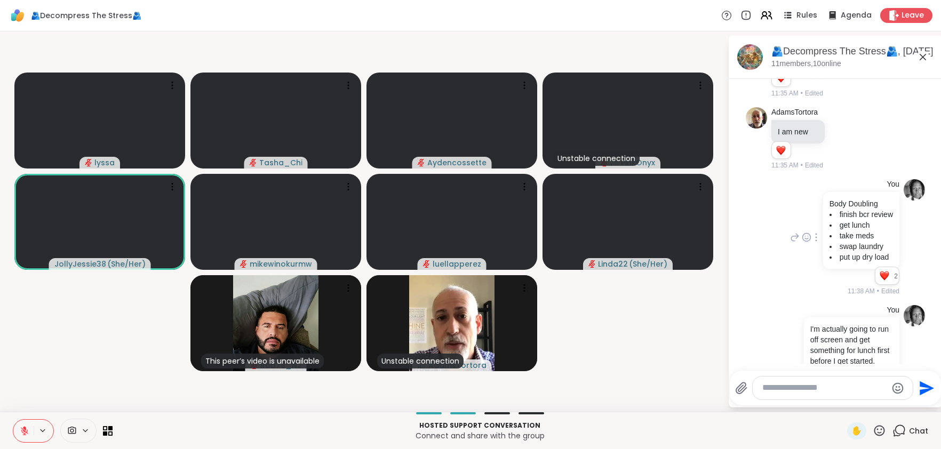
scroll to position [486, 0]
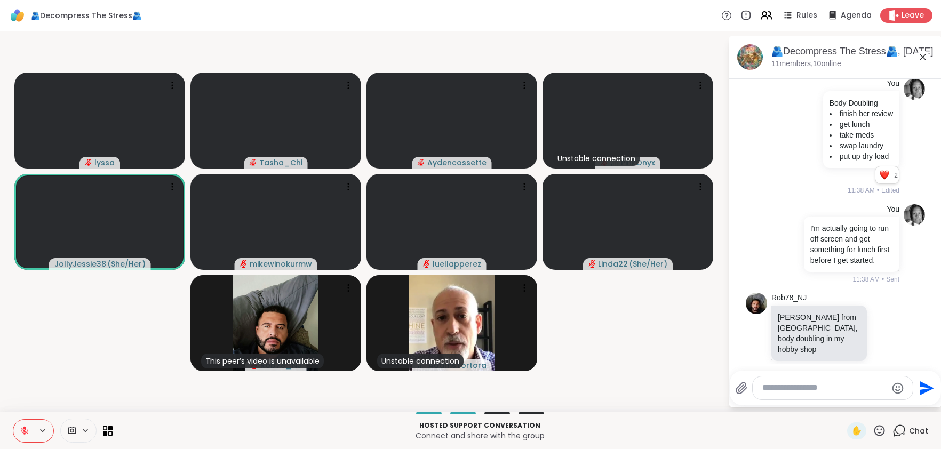
click at [631, 372] on video-player-container "lyssa Tasha_Chi Aydencossette Unstable connection PinkOnyx JollyJessie38 ( She/…" at bounding box center [363, 222] width 714 height 372
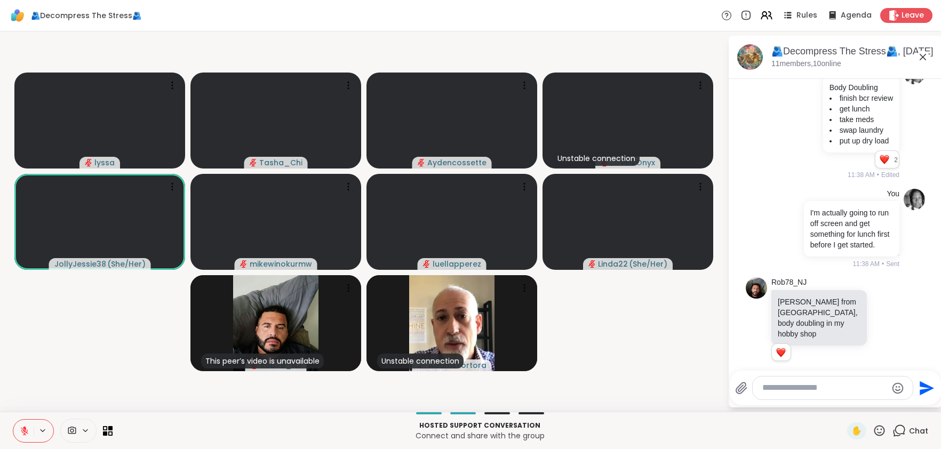
click at [43, 429] on icon at bounding box center [42, 430] width 9 height 9
click at [67, 390] on div "Headset (JLab JBuds ANC 3) (Bluetooth)" at bounding box center [116, 392] width 170 height 13
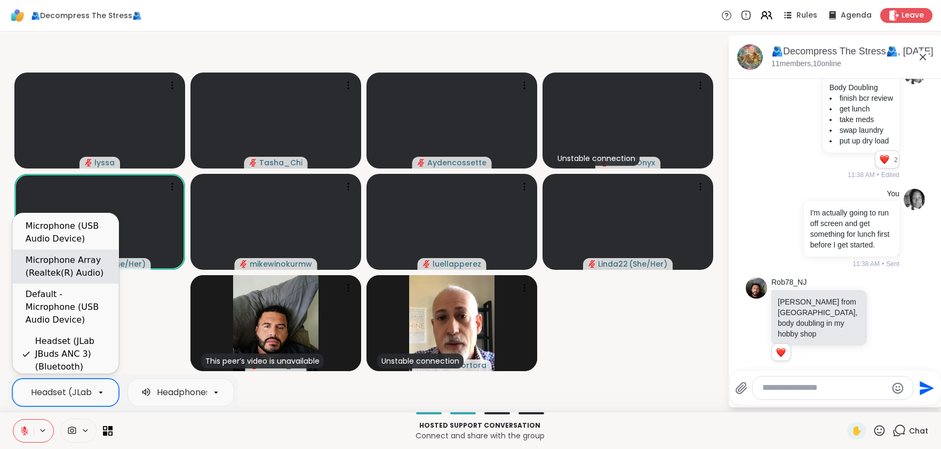
scroll to position [0, 94]
click at [65, 275] on div "Microphone Array (Realtek(R) Audio)" at bounding box center [68, 267] width 84 height 26
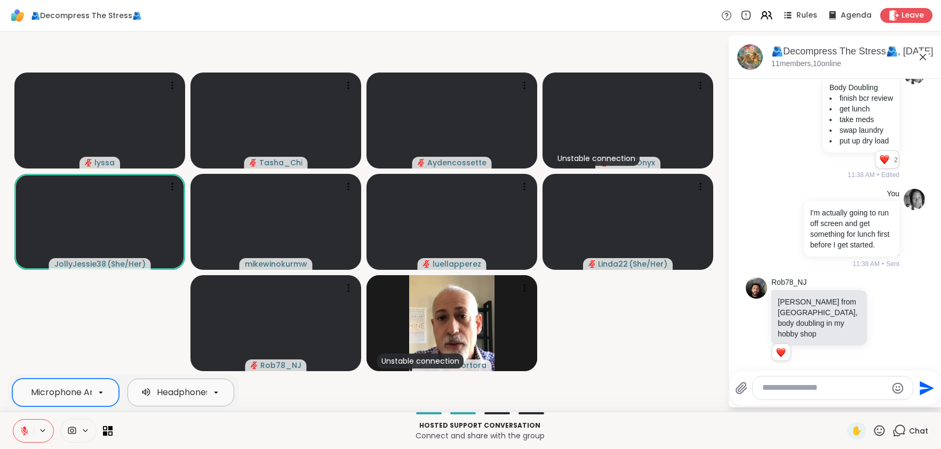
scroll to position [0, 124]
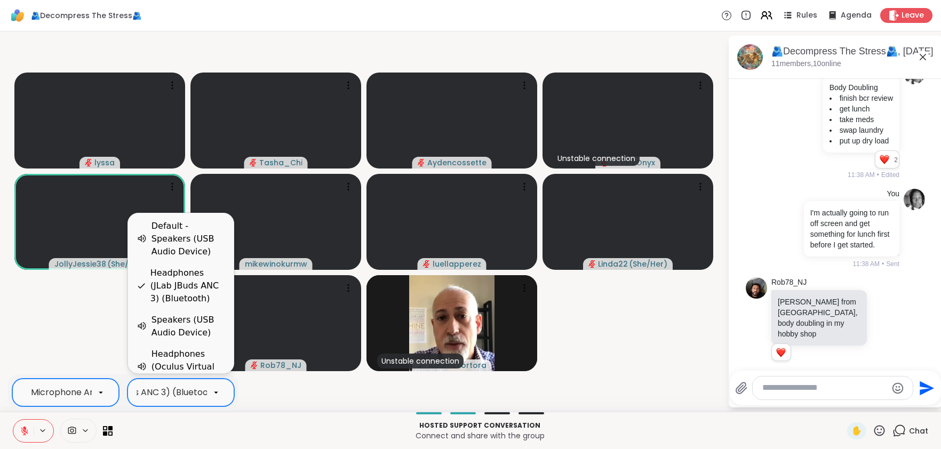
click at [181, 397] on div "Headphones (JLab JBuds ANC 3) (Bluetooth)" at bounding box center [127, 392] width 188 height 13
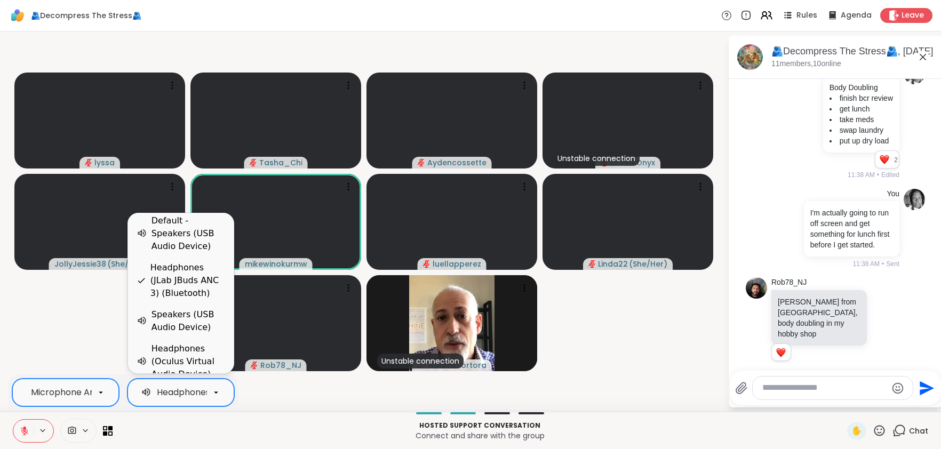
scroll to position [0, 0]
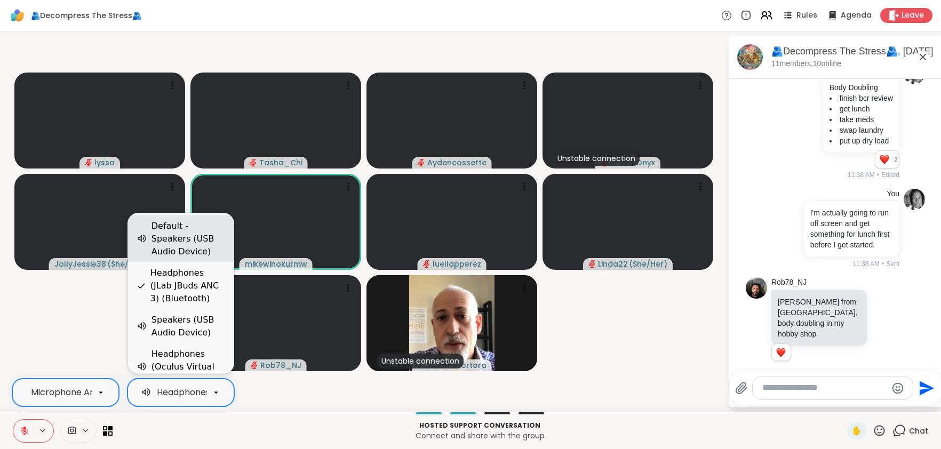
click at [186, 246] on div "Default - Speakers (USB Audio Device)" at bounding box center [188, 239] width 74 height 38
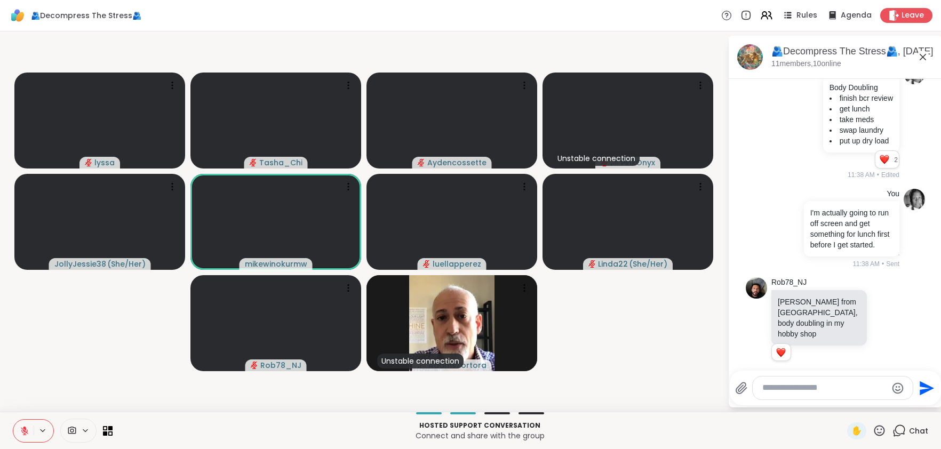
click at [247, 436] on p "Connect and share with the group" at bounding box center [479, 435] width 721 height 11
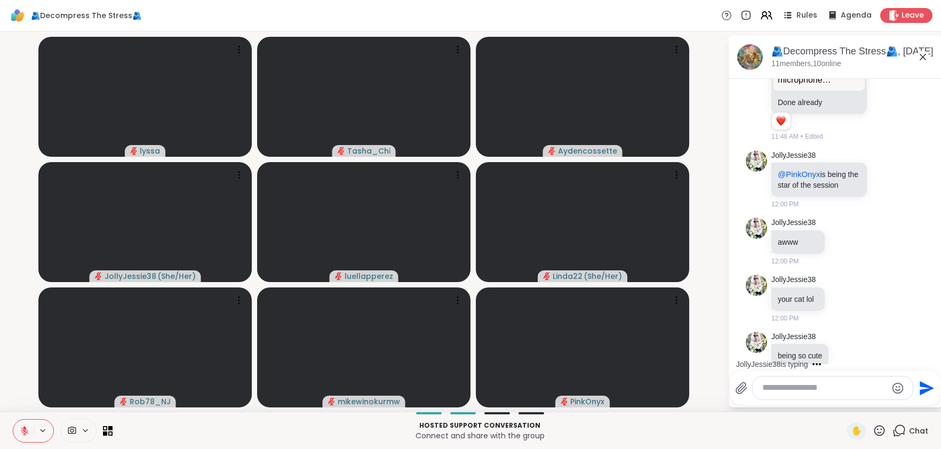
scroll to position [1808, 0]
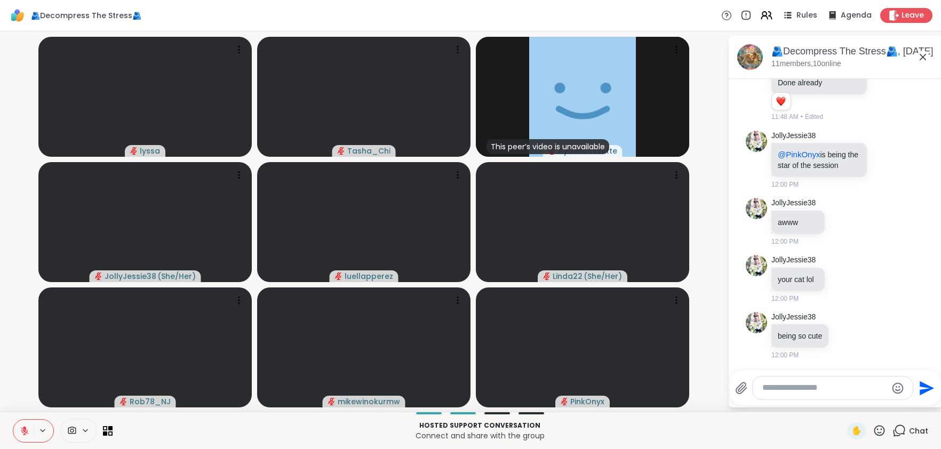
click at [84, 431] on icon at bounding box center [85, 430] width 4 height 2
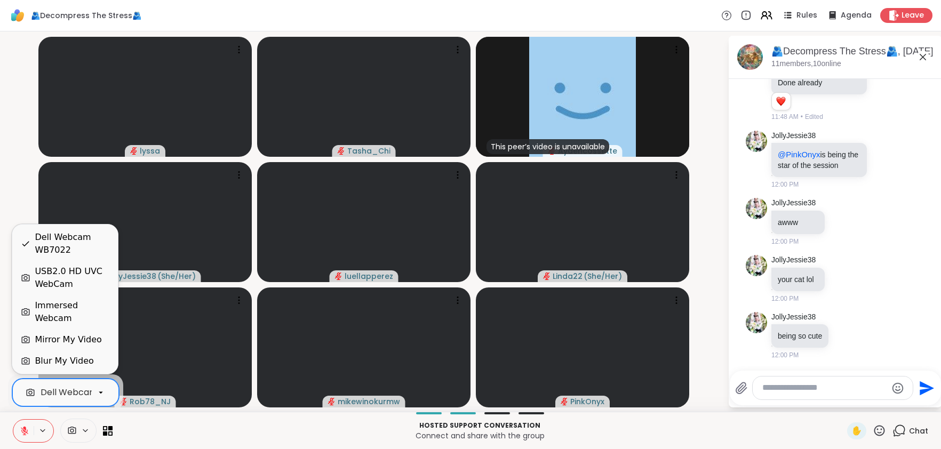
click at [87, 393] on div "Dell Webcam WB7022" at bounding box center [87, 392] width 93 height 13
click at [79, 288] on div "USB2.0 HD UVC WebCam" at bounding box center [72, 278] width 75 height 26
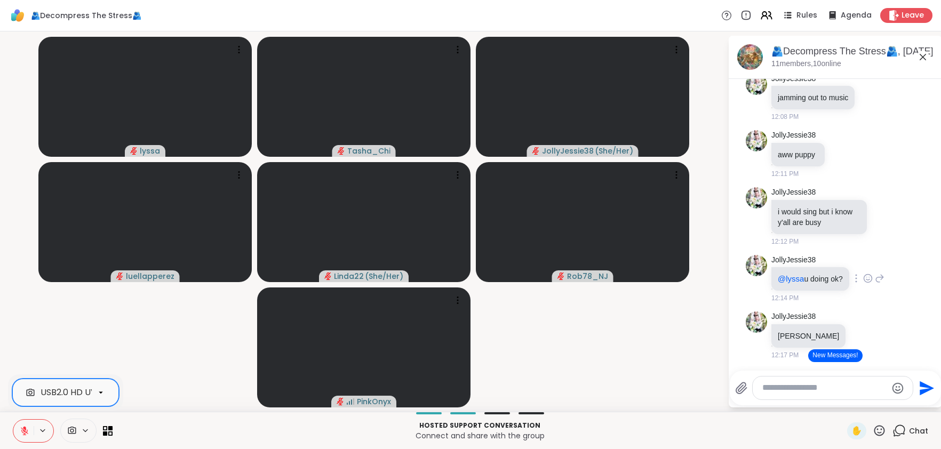
scroll to position [2242, 0]
click at [664, 373] on video-player-container "lyssa Tasha_Chi JollyJessie38 ( She/Her ) luellapperez Linda22 ( She/Her ) Rob7…" at bounding box center [363, 222] width 714 height 372
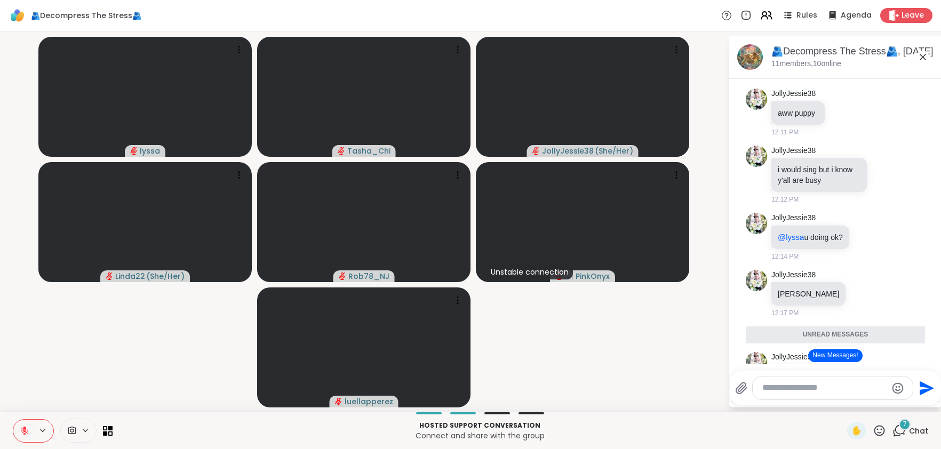
scroll to position [2350, 0]
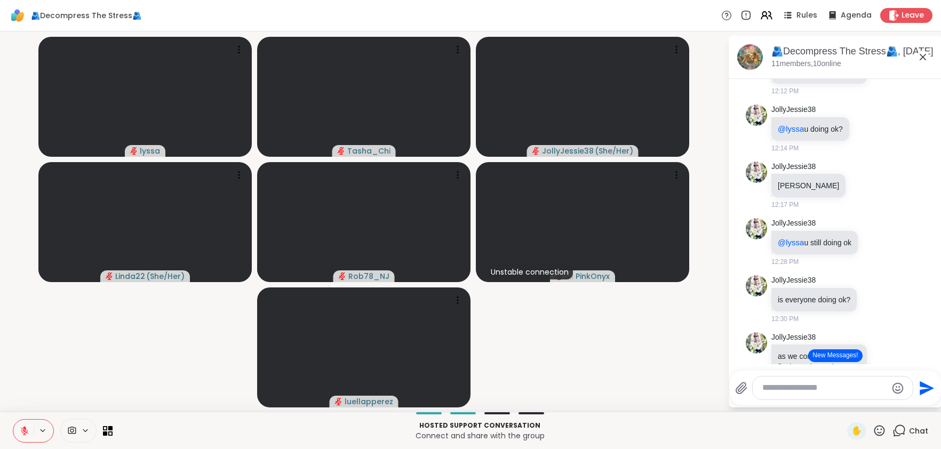
click at [86, 424] on div at bounding box center [78, 431] width 36 height 24
click at [98, 398] on div at bounding box center [101, 392] width 18 height 18
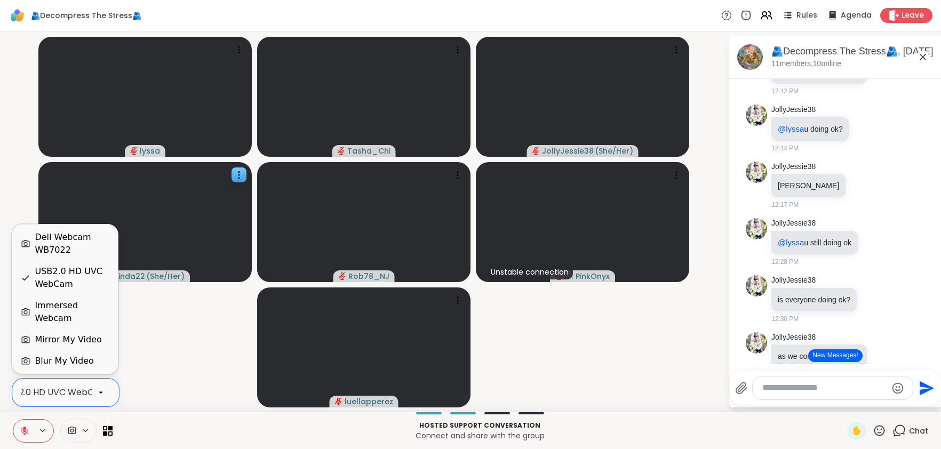
click at [76, 250] on div "Dell Webcam WB7022" at bounding box center [72, 244] width 75 height 26
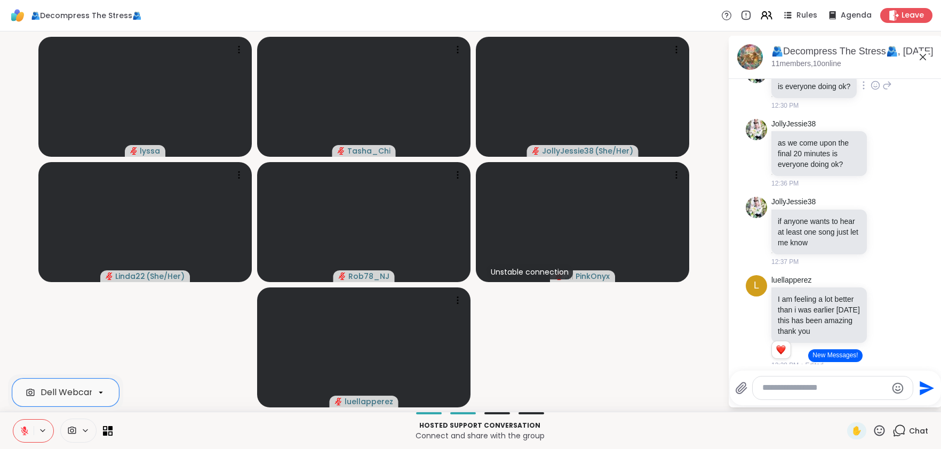
scroll to position [2823, 0]
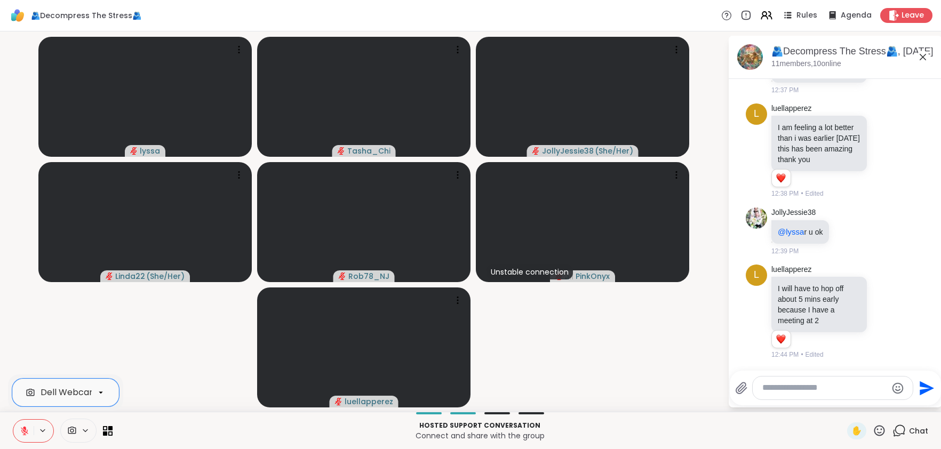
click at [790, 389] on textarea "Type your message" at bounding box center [824, 387] width 124 height 11
paste textarea "**********"
type textarea "**********"
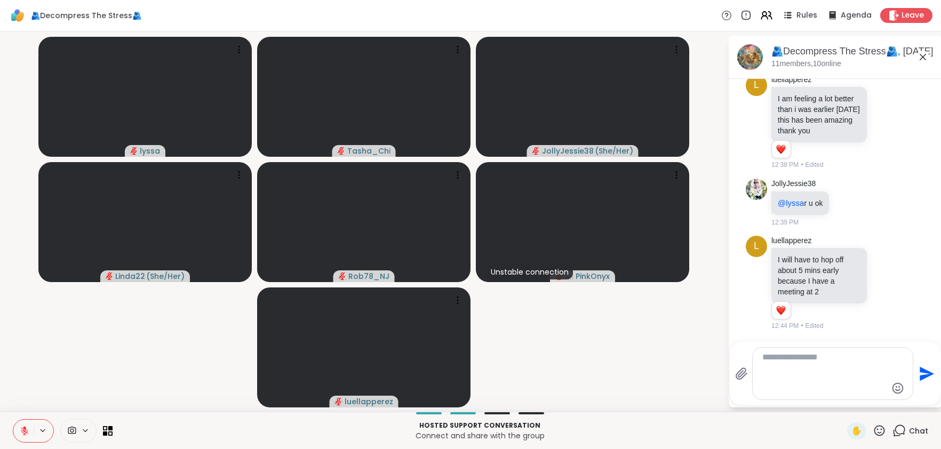
scroll to position [2922, 0]
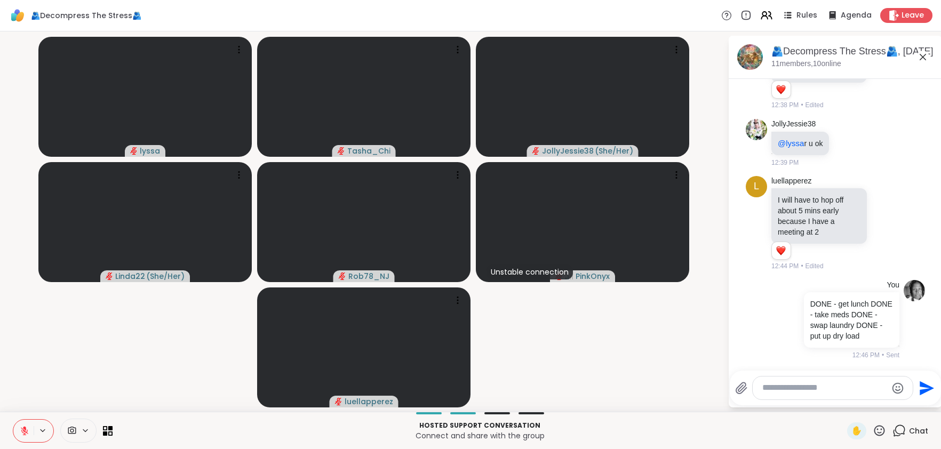
click at [790, 389] on textarea "Type your message" at bounding box center [824, 387] width 124 height 11
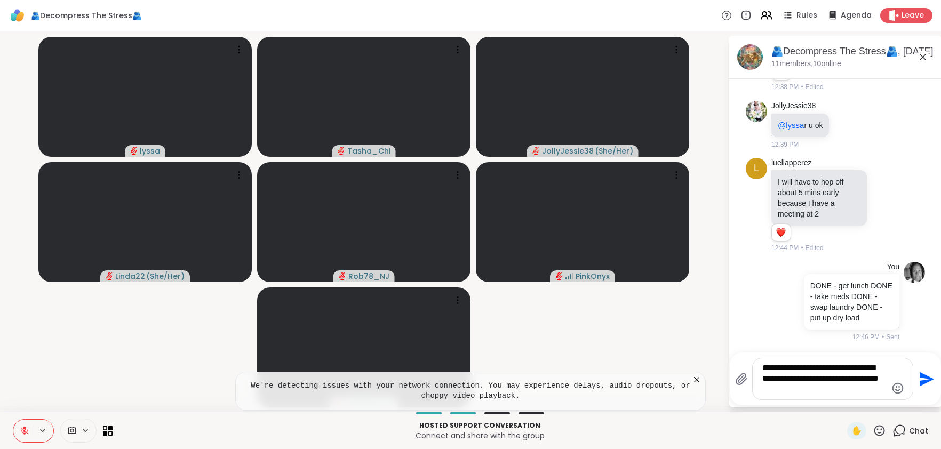
type textarea "**********"
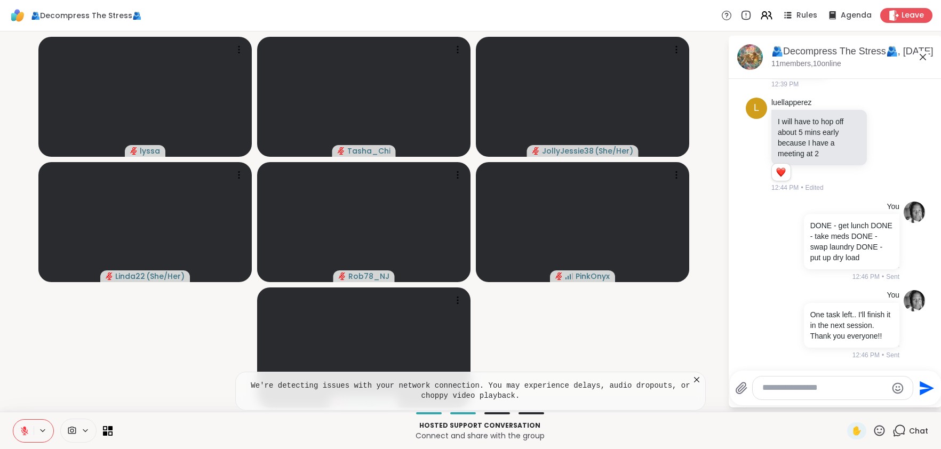
scroll to position [3011, 0]
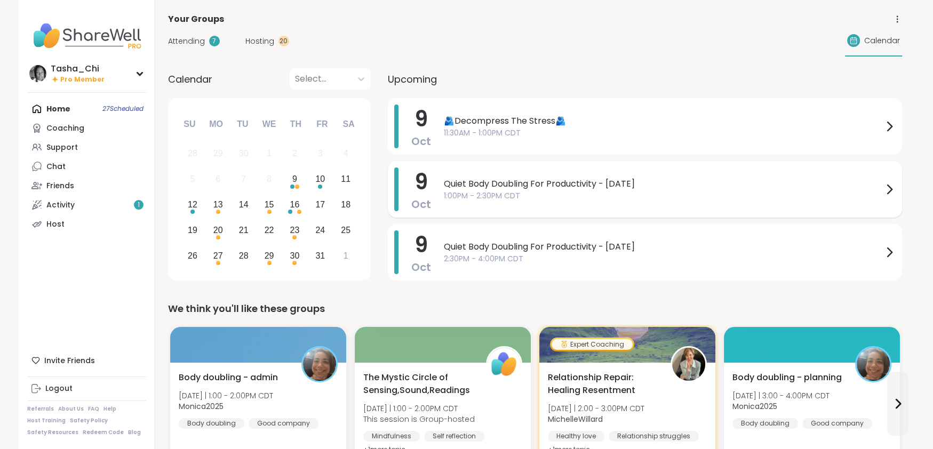
click at [540, 188] on span "Quiet Body Doubling For Productivity - [DATE]" at bounding box center [663, 184] width 439 height 13
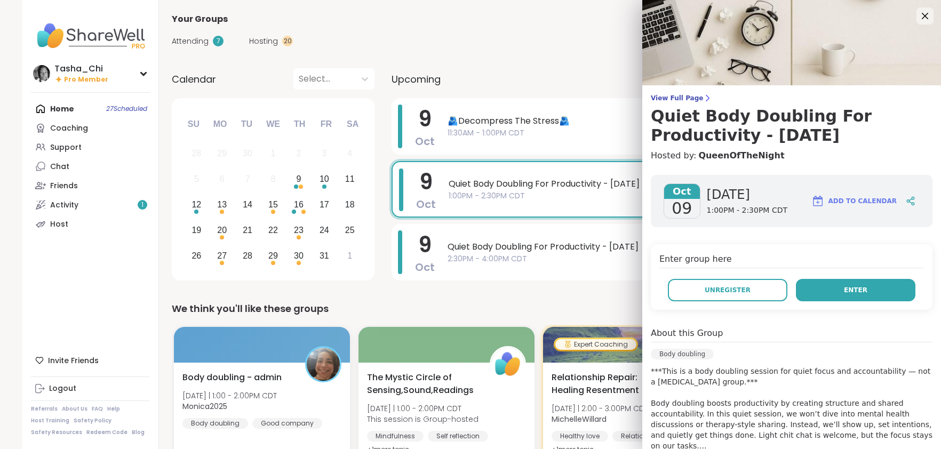
click at [828, 296] on button "Enter" at bounding box center [854, 290] width 119 height 22
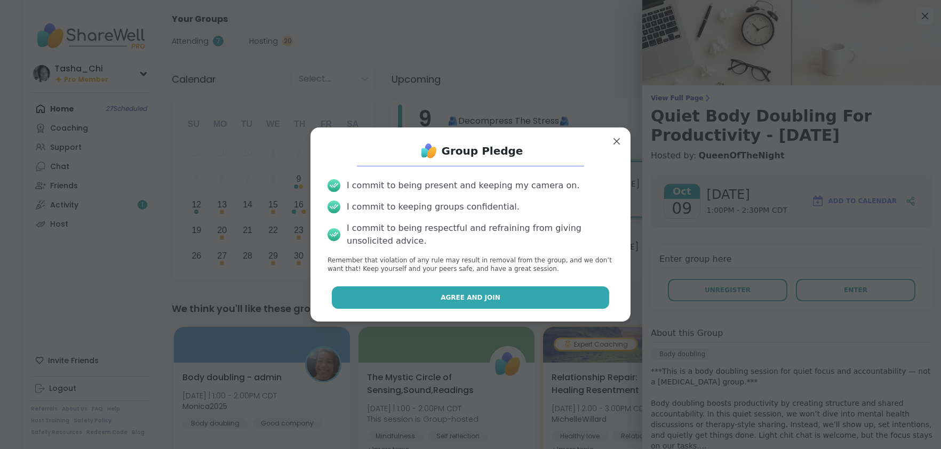
click at [476, 290] on button "Agree and Join" at bounding box center [471, 297] width 278 height 22
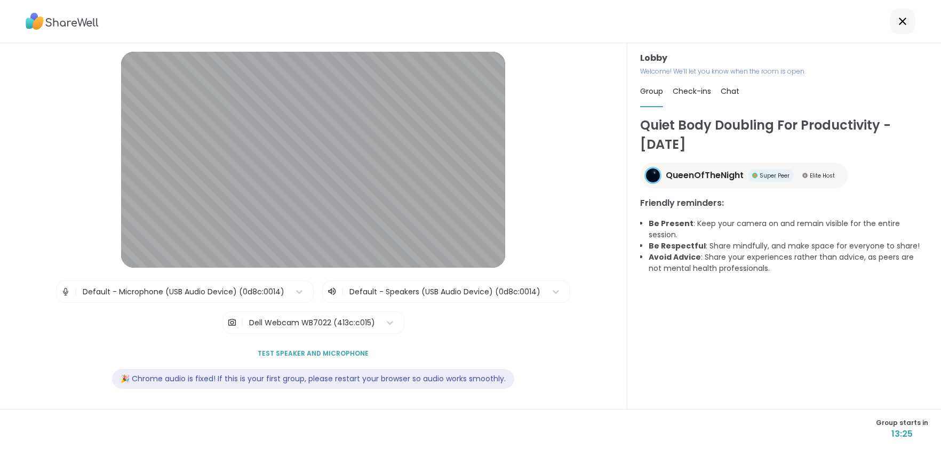
click at [553, 174] on div "Lobby | Default - Microphone (USB Audio Device) (0d8c:0014) | Default - Speaker…" at bounding box center [313, 227] width 564 height 350
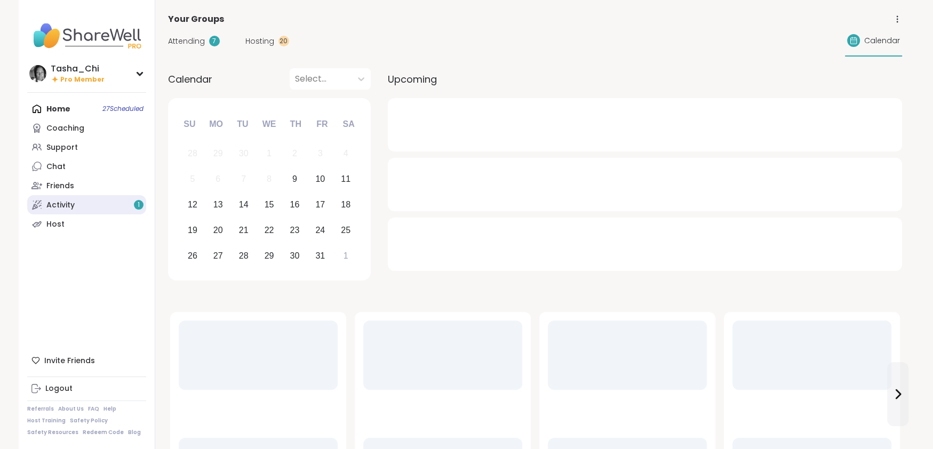
click at [68, 204] on div "Activity 1" at bounding box center [60, 205] width 28 height 11
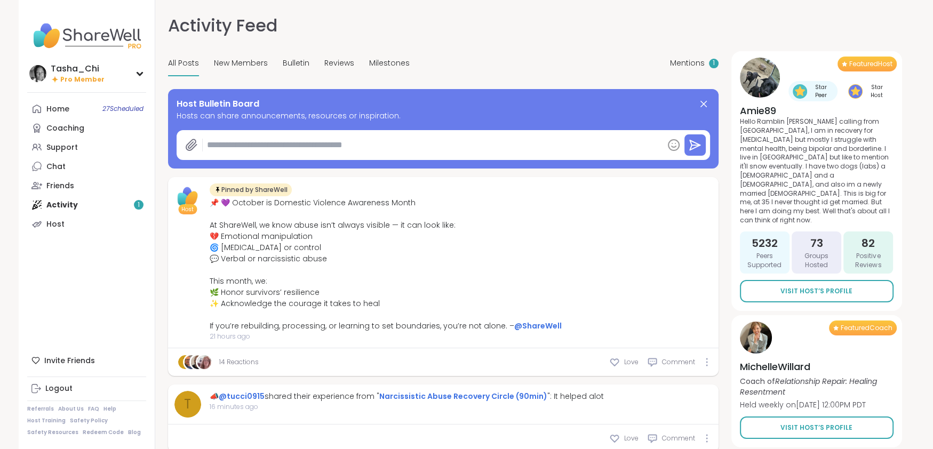
type textarea "*"
click at [689, 70] on div "Mentions 1" at bounding box center [694, 63] width 49 height 25
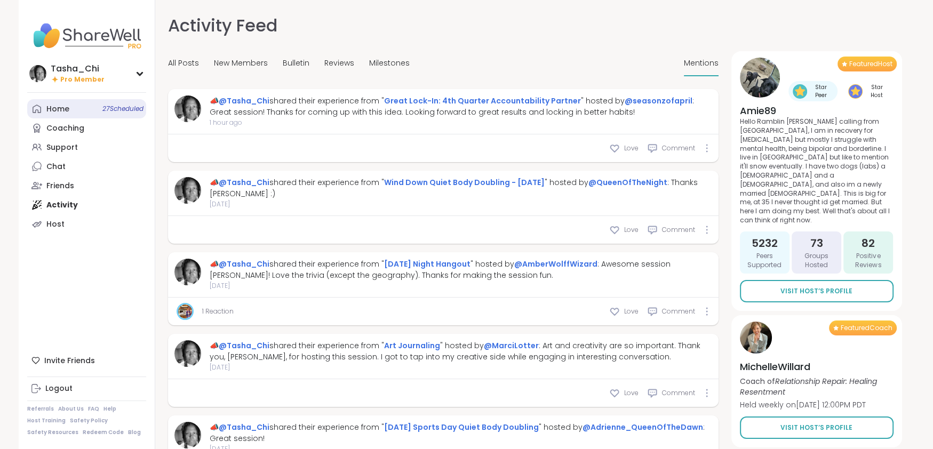
click at [89, 110] on link "Home 27 Scheduled" at bounding box center [86, 108] width 119 height 19
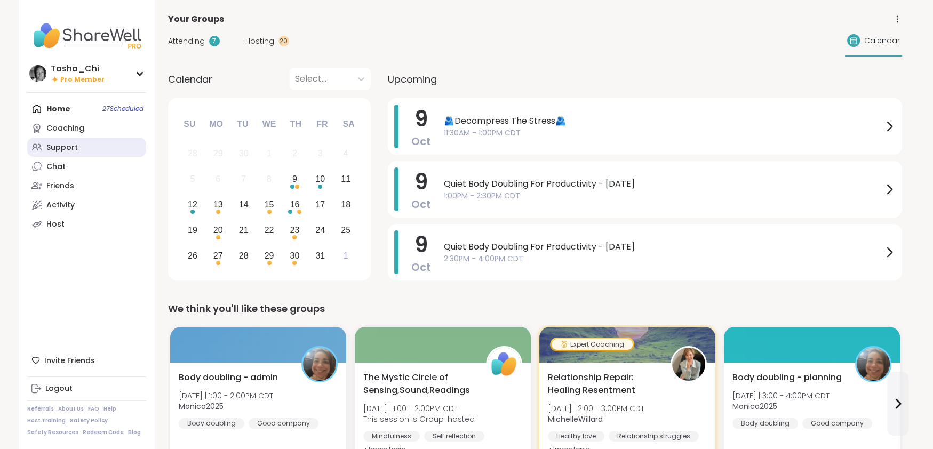
click at [114, 145] on link "Support" at bounding box center [86, 147] width 119 height 19
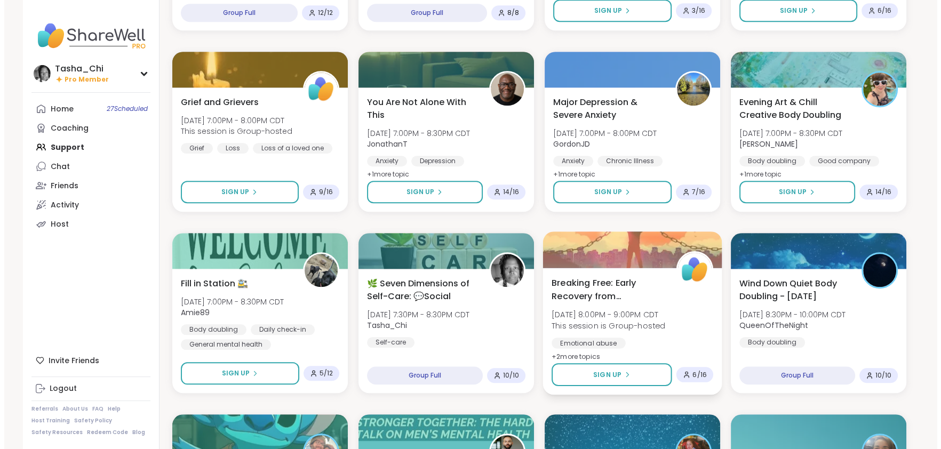
scroll to position [1226, 0]
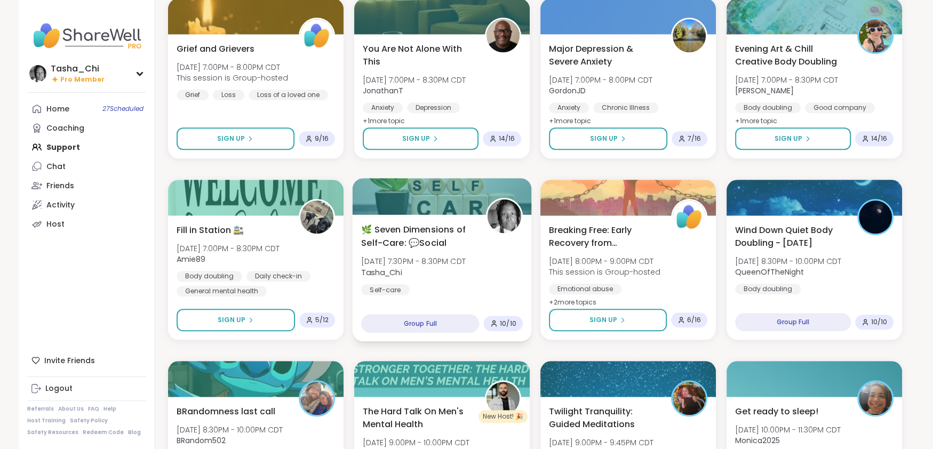
click at [503, 278] on div "🌿 Seven Dimensions of Self-Care: 💬Social [DATE] 7:30PM - 8:30PM CDT Tasha_Chi S…" at bounding box center [442, 259] width 162 height 72
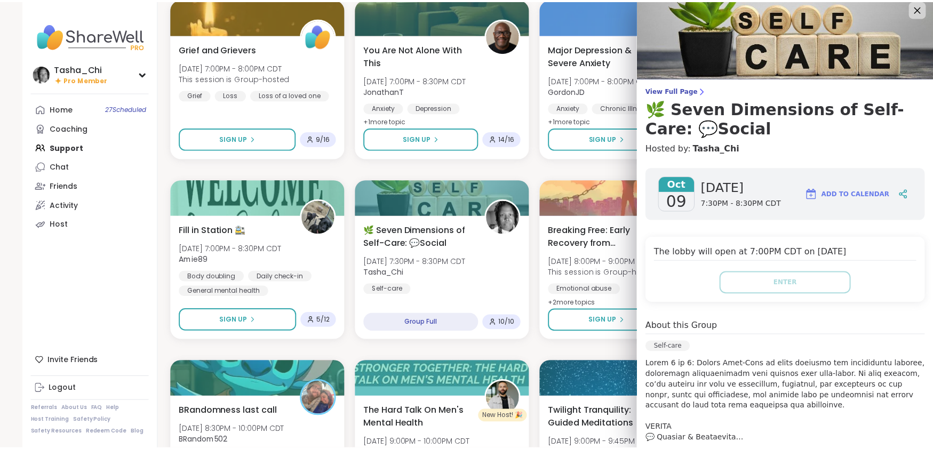
scroll to position [0, 0]
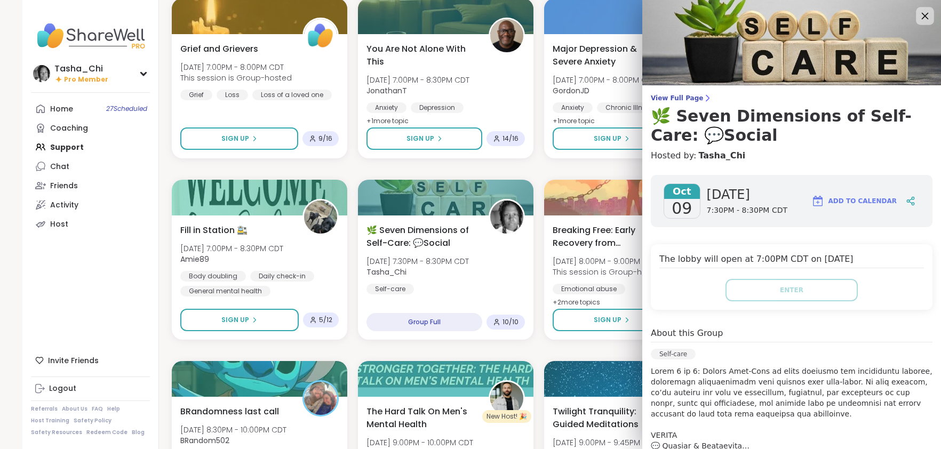
click at [918, 21] on icon at bounding box center [924, 15] width 13 height 13
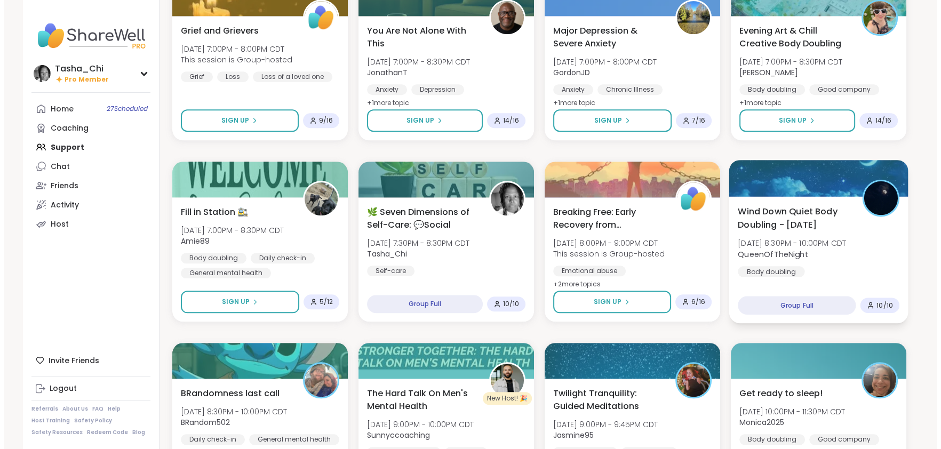
scroll to position [1235, 0]
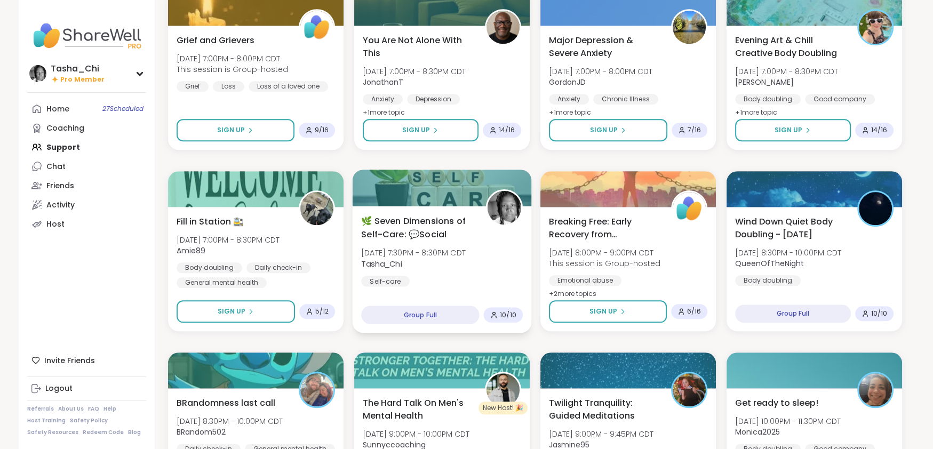
click at [461, 275] on div "🌿 Seven Dimensions of Self-Care: 💬Social [DATE] 7:30PM - 8:30PM CDT Tasha_Chi S…" at bounding box center [442, 250] width 162 height 72
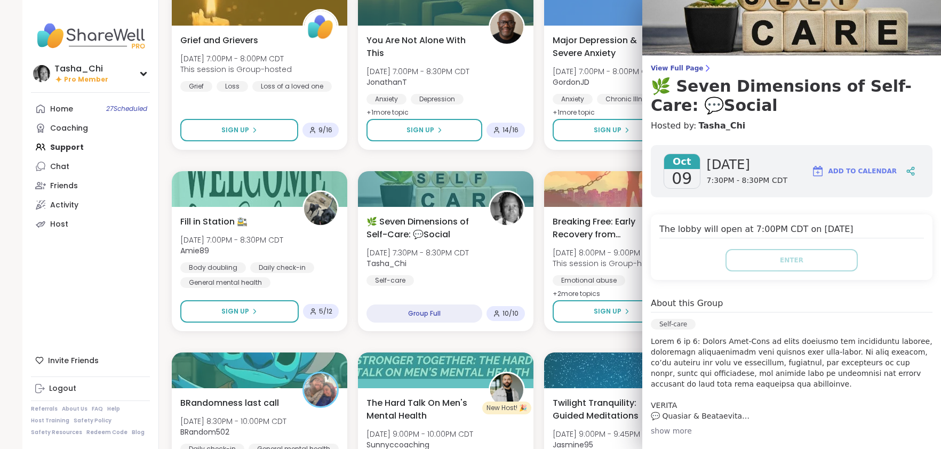
scroll to position [53, 0]
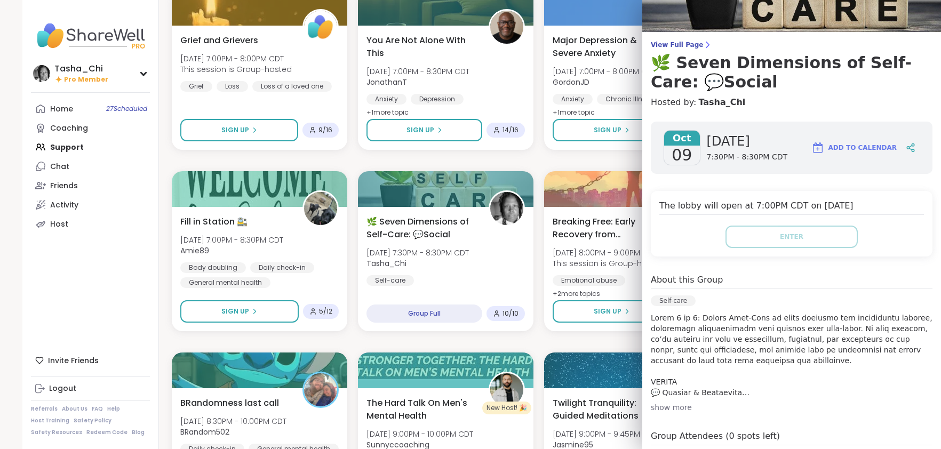
click at [671, 409] on div "show more" at bounding box center [791, 407] width 282 height 11
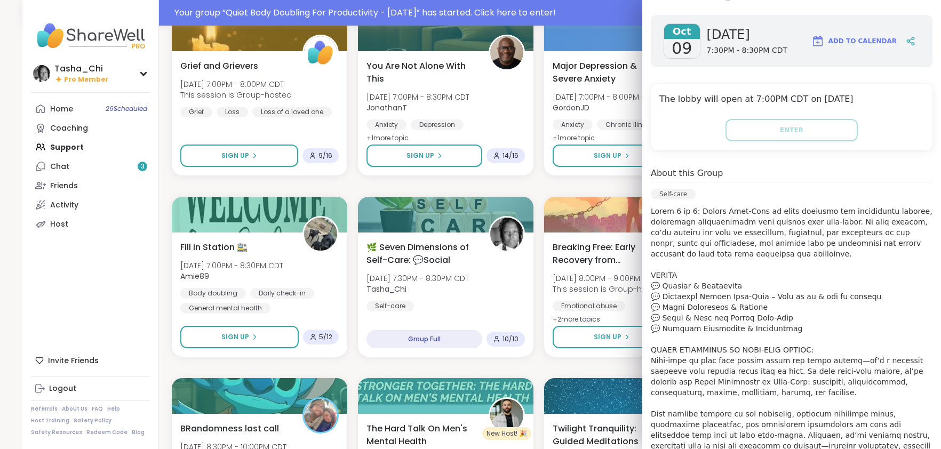
scroll to position [1260, 0]
